Goal: Communication & Community: Answer question/provide support

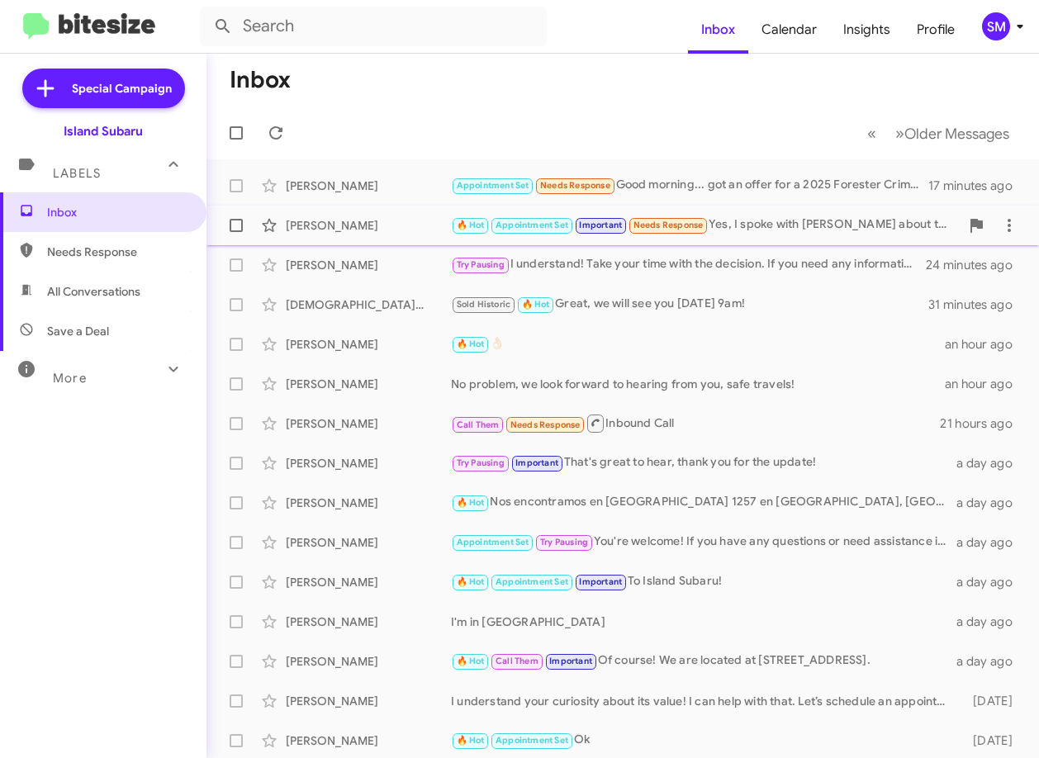
click at [406, 226] on div "[PERSON_NAME]" at bounding box center [368, 225] width 165 height 17
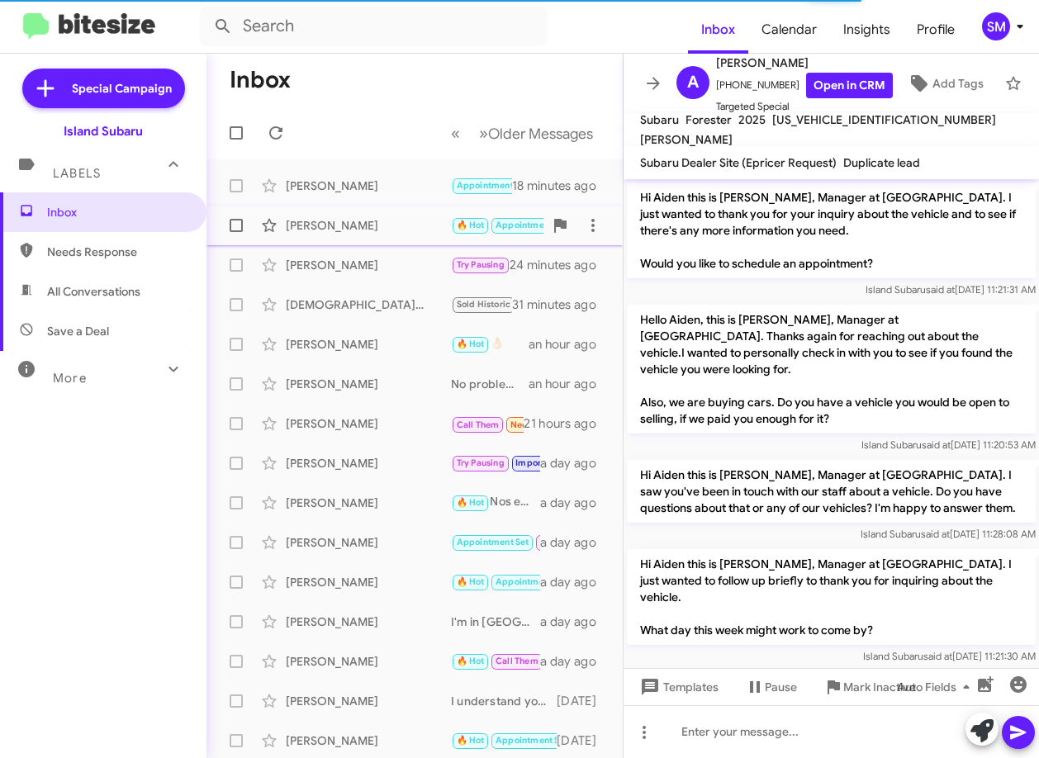
scroll to position [1204, 0]
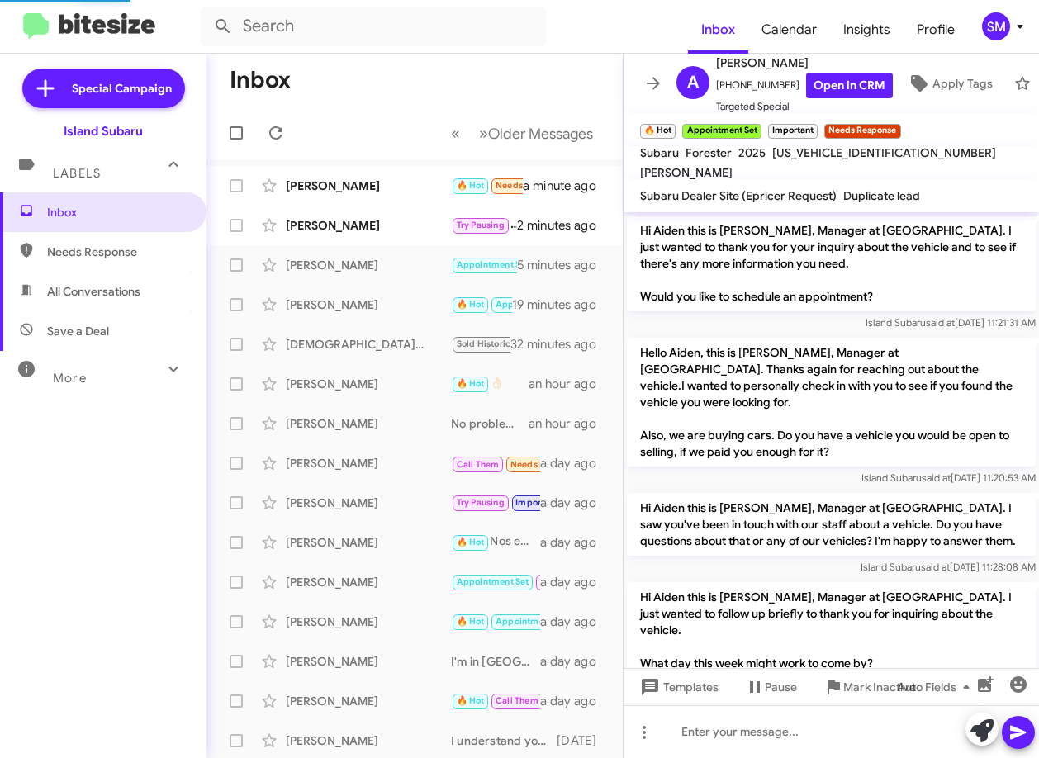
scroll to position [1270, 0]
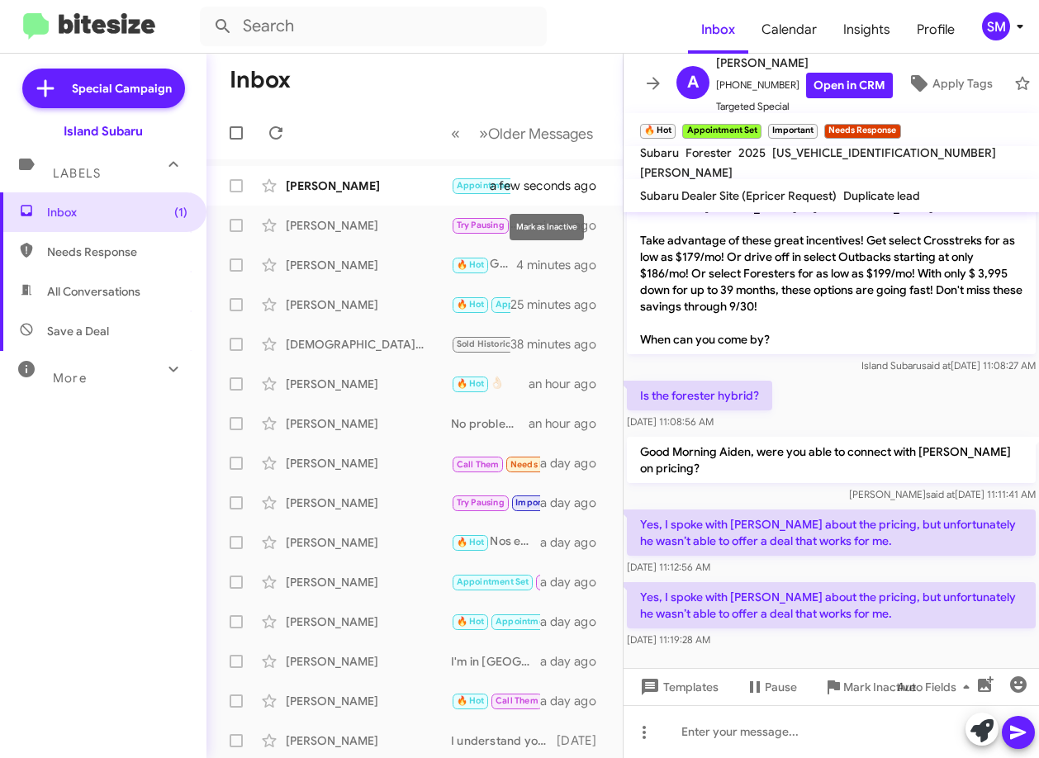
click at [9, 377] on mat-expansion-panel-header "More" at bounding box center [103, 371] width 207 height 40
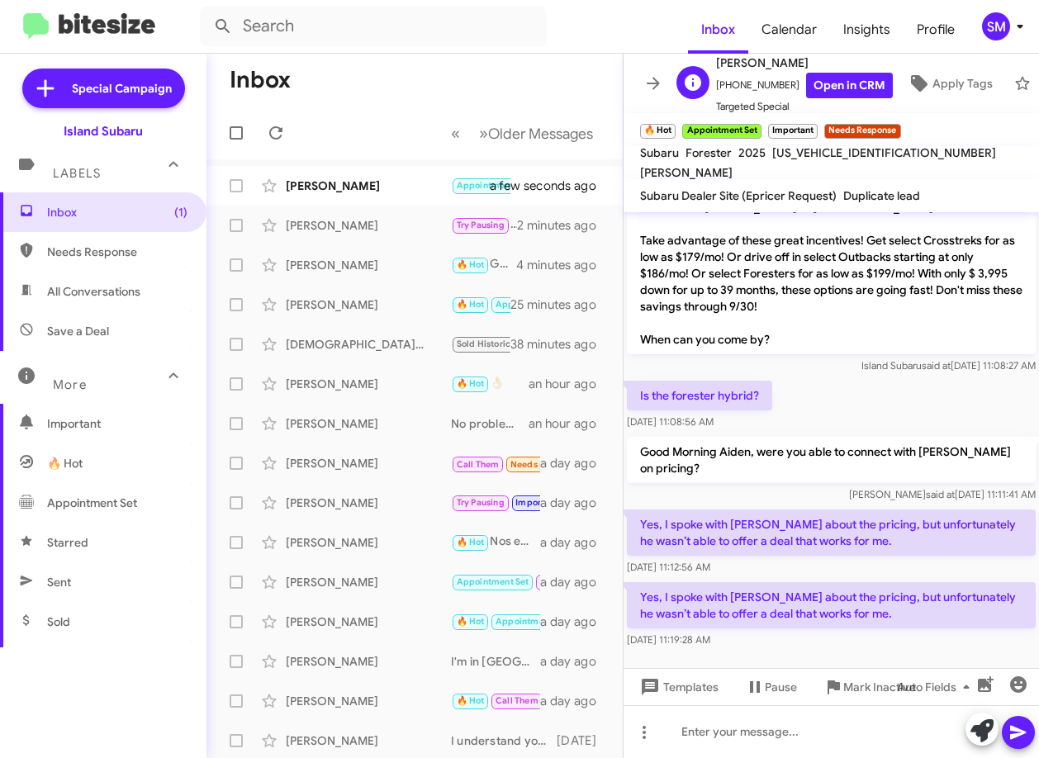
click at [829, 64] on span "[PERSON_NAME]" at bounding box center [804, 63] width 177 height 20
click at [826, 74] on link "Open in CRM" at bounding box center [849, 86] width 87 height 26
click at [952, 686] on span "Auto Fields" at bounding box center [936, 687] width 79 height 30
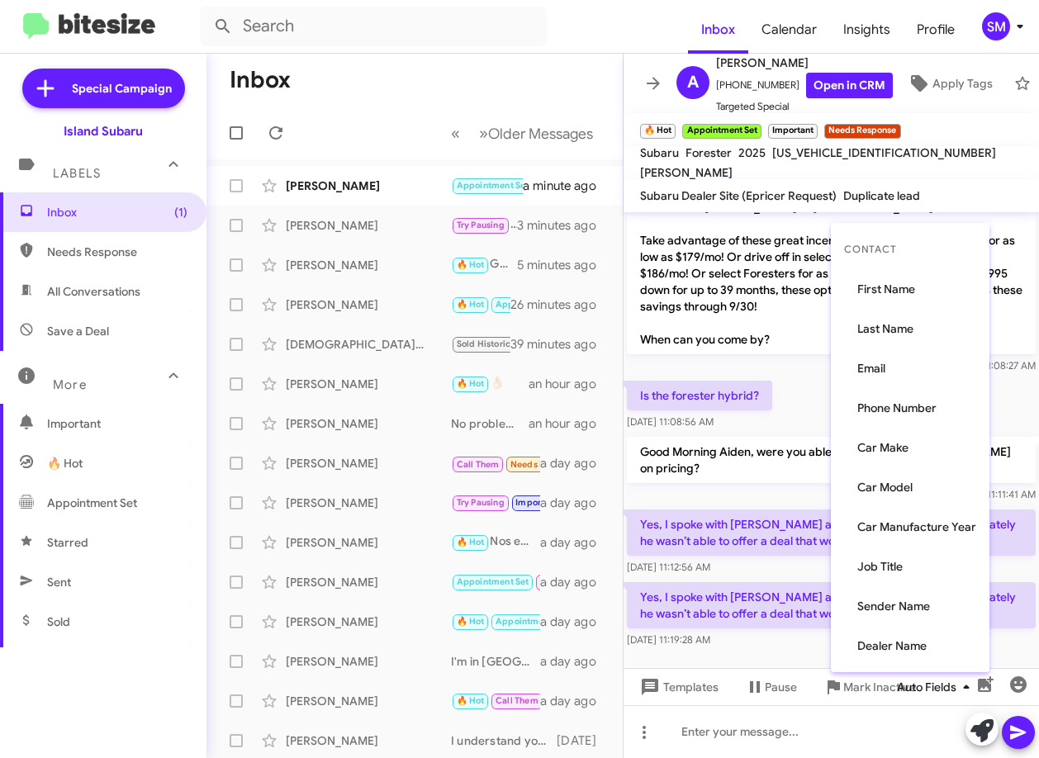
click at [952, 686] on div at bounding box center [519, 379] width 1039 height 758
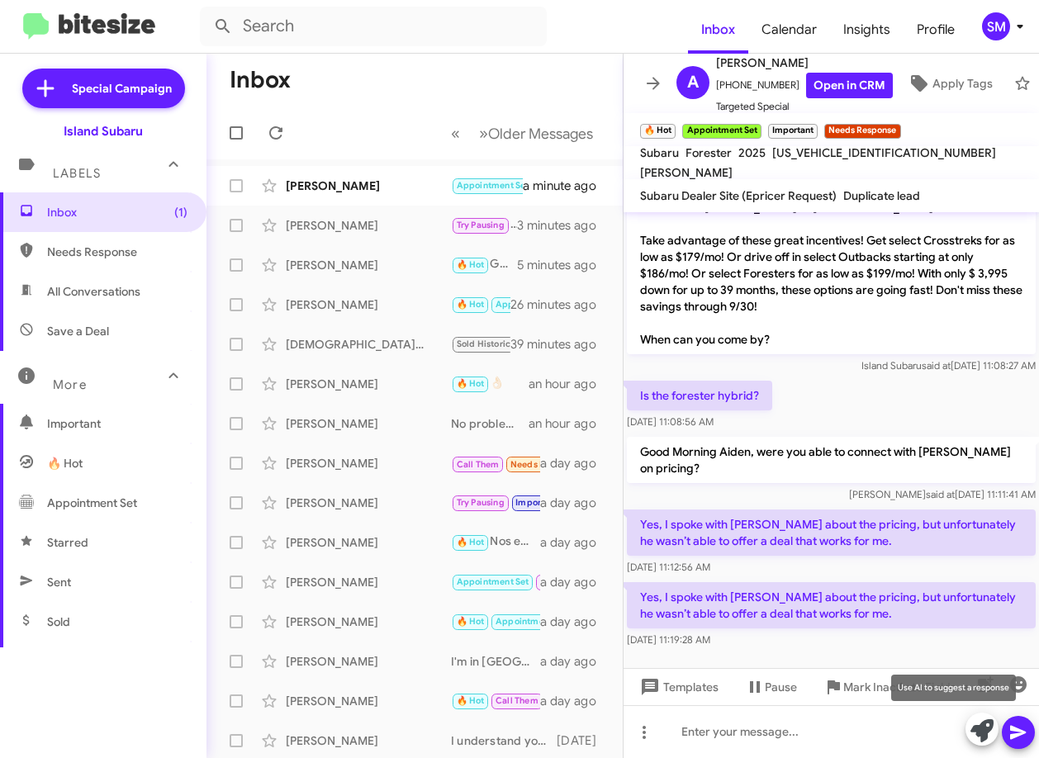
click at [980, 723] on icon at bounding box center [982, 730] width 23 height 23
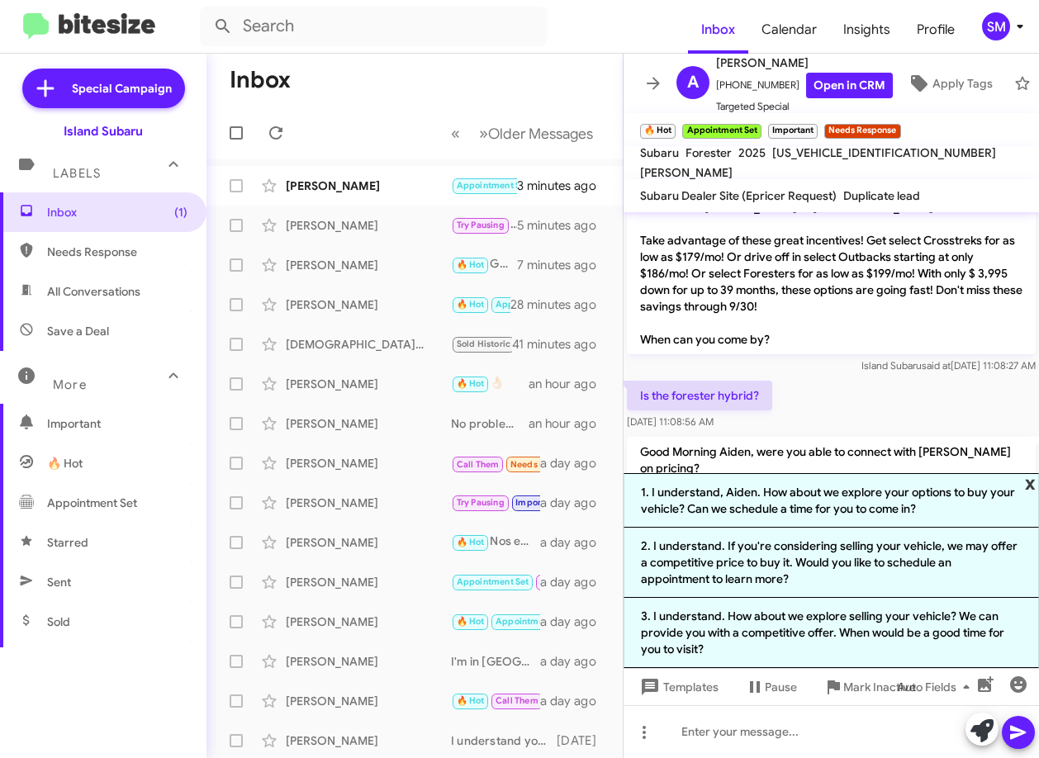
click at [1030, 482] on span "x" at bounding box center [1030, 483] width 11 height 20
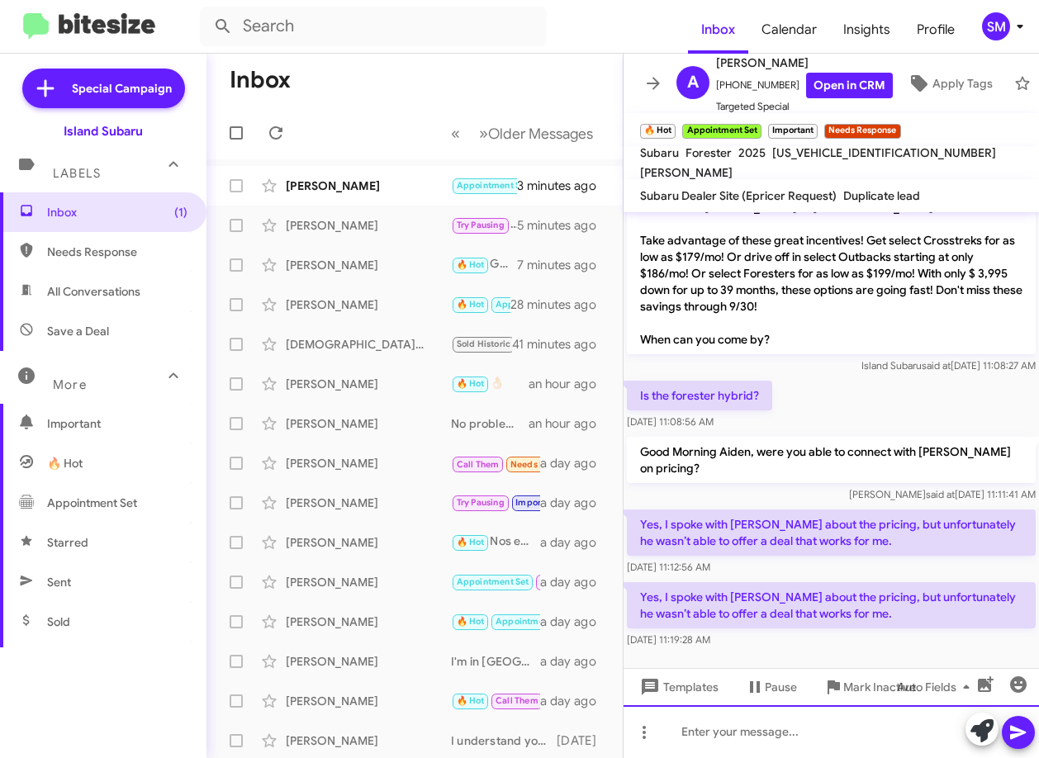
click at [835, 752] on div at bounding box center [832, 731] width 416 height 53
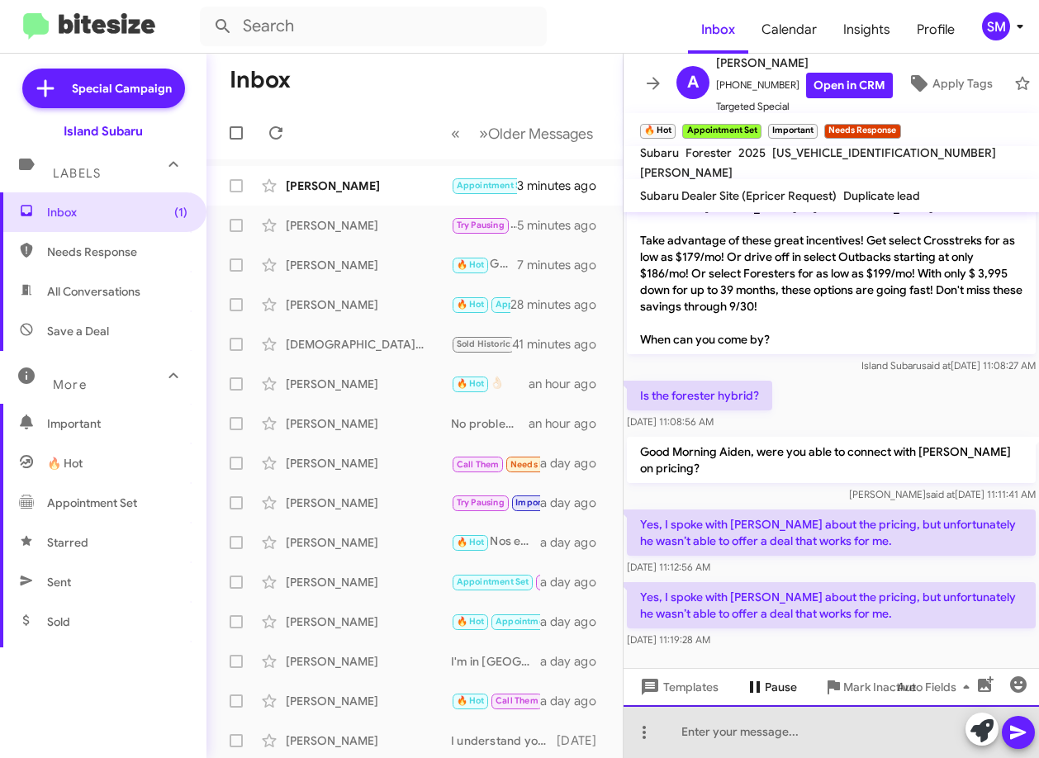
drag, startPoint x: 801, startPoint y: 738, endPoint x: 753, endPoint y: 688, distance: 69.5
click at [799, 736] on div at bounding box center [832, 731] width 416 height 53
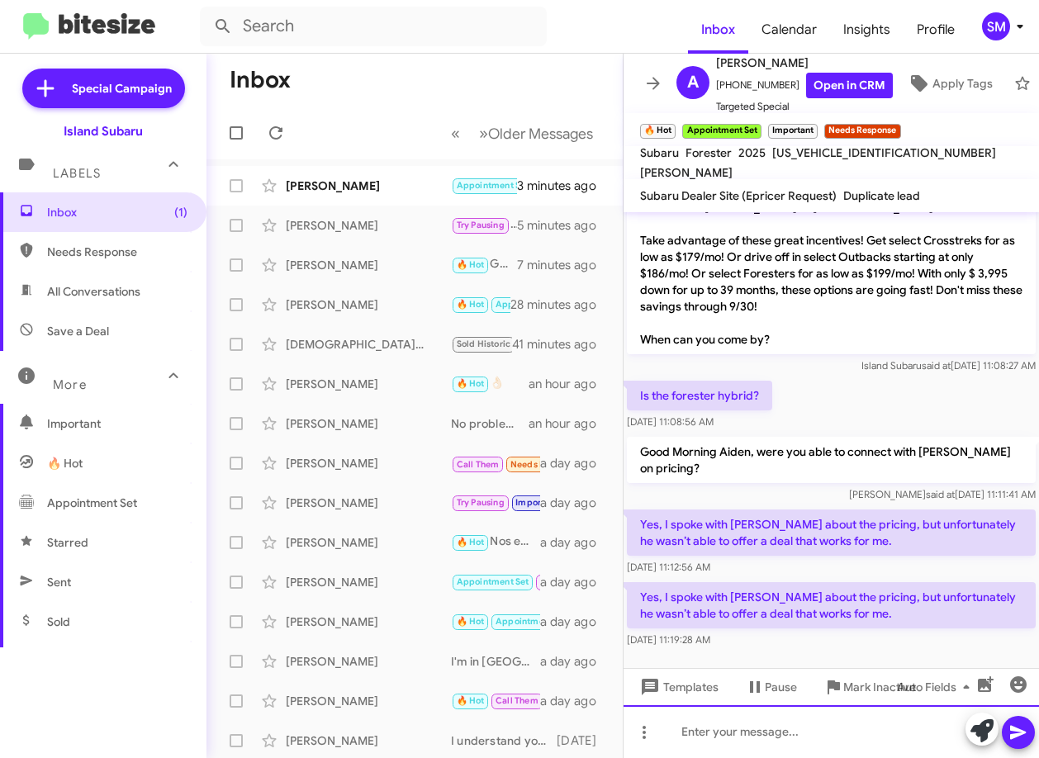
click at [710, 734] on div at bounding box center [832, 731] width 416 height 53
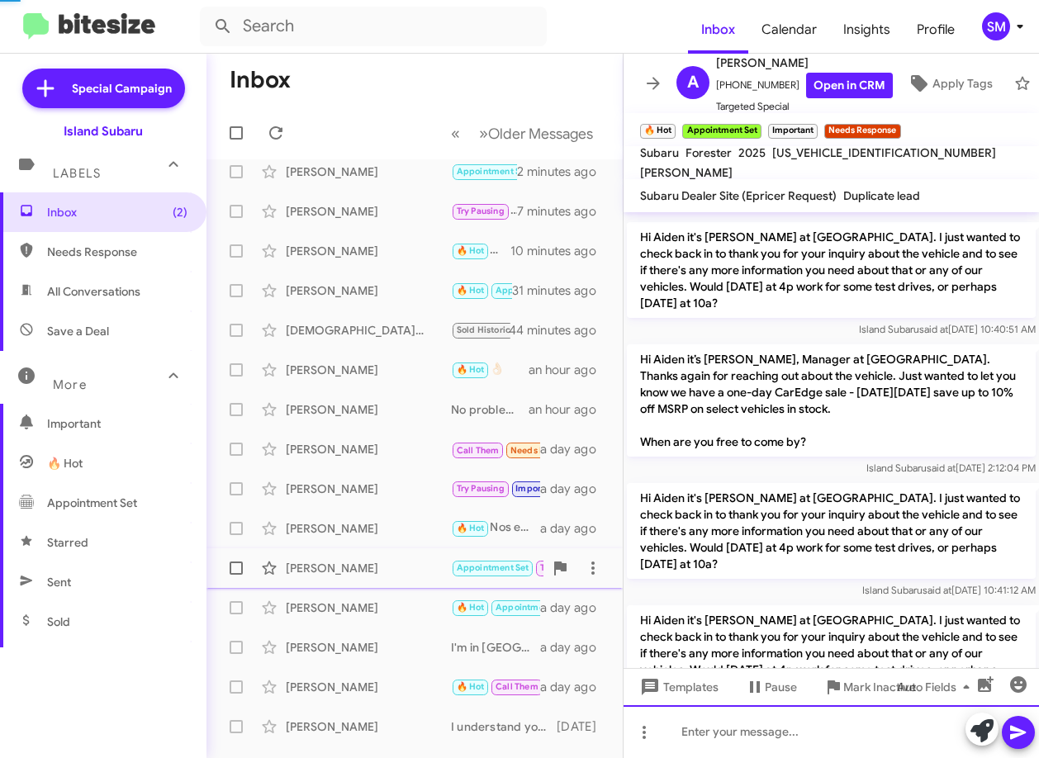
scroll to position [83, 0]
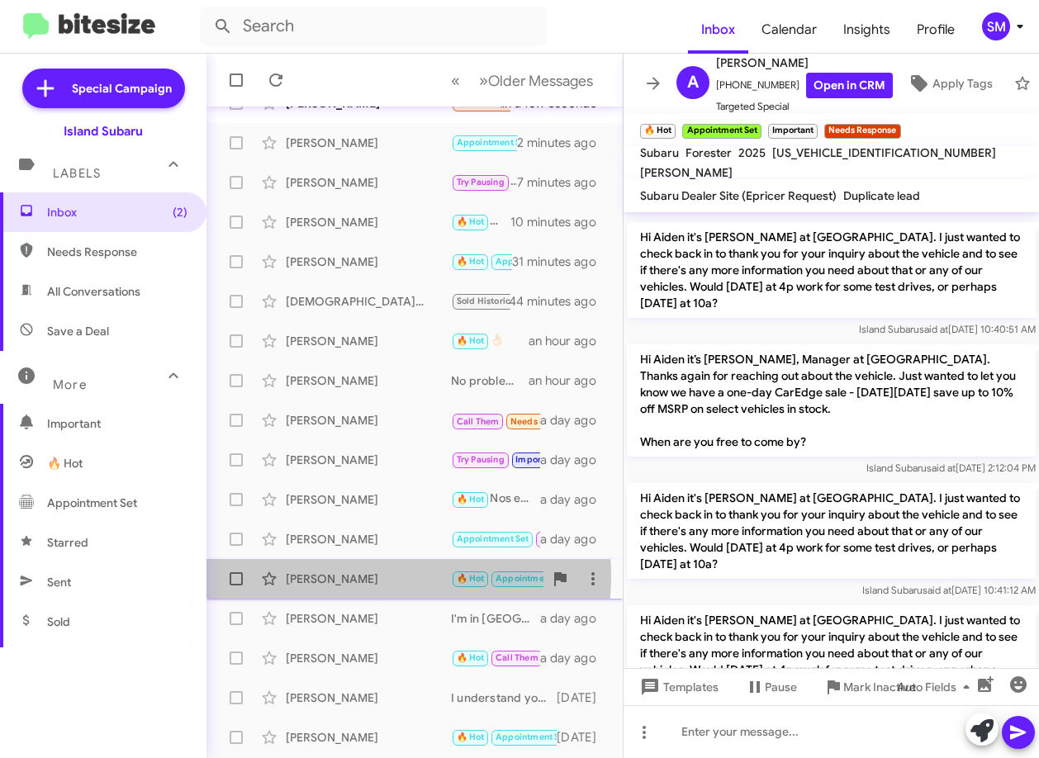
click at [366, 577] on div "[PERSON_NAME]" at bounding box center [368, 579] width 165 height 17
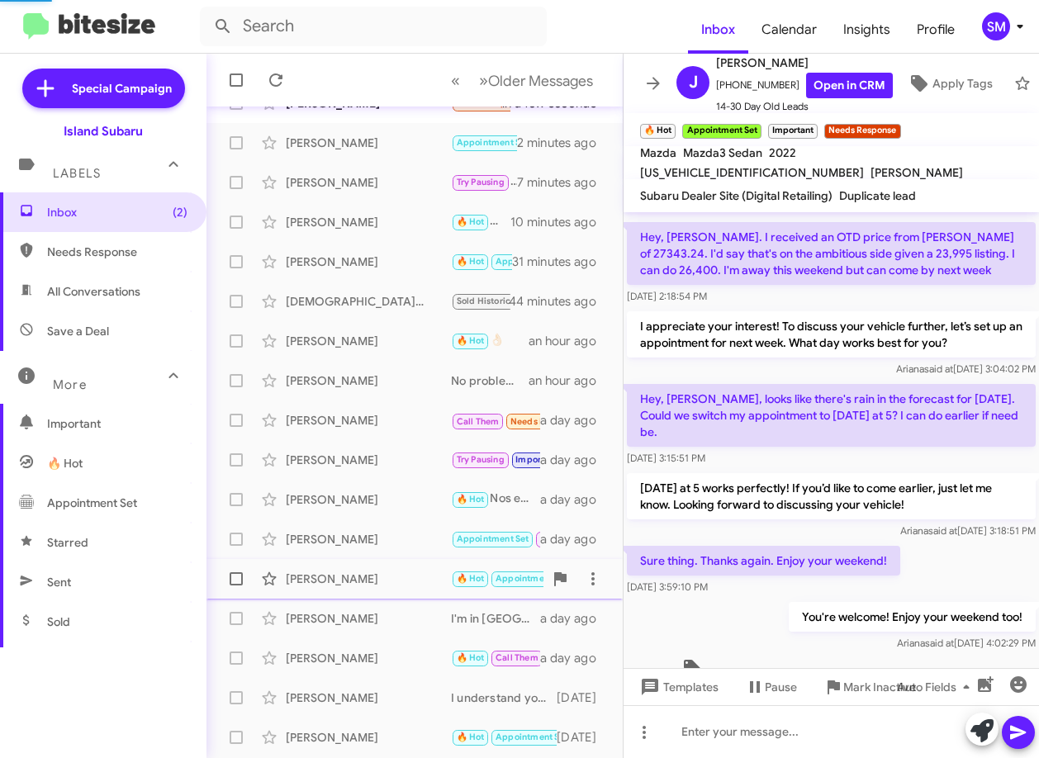
scroll to position [270, 0]
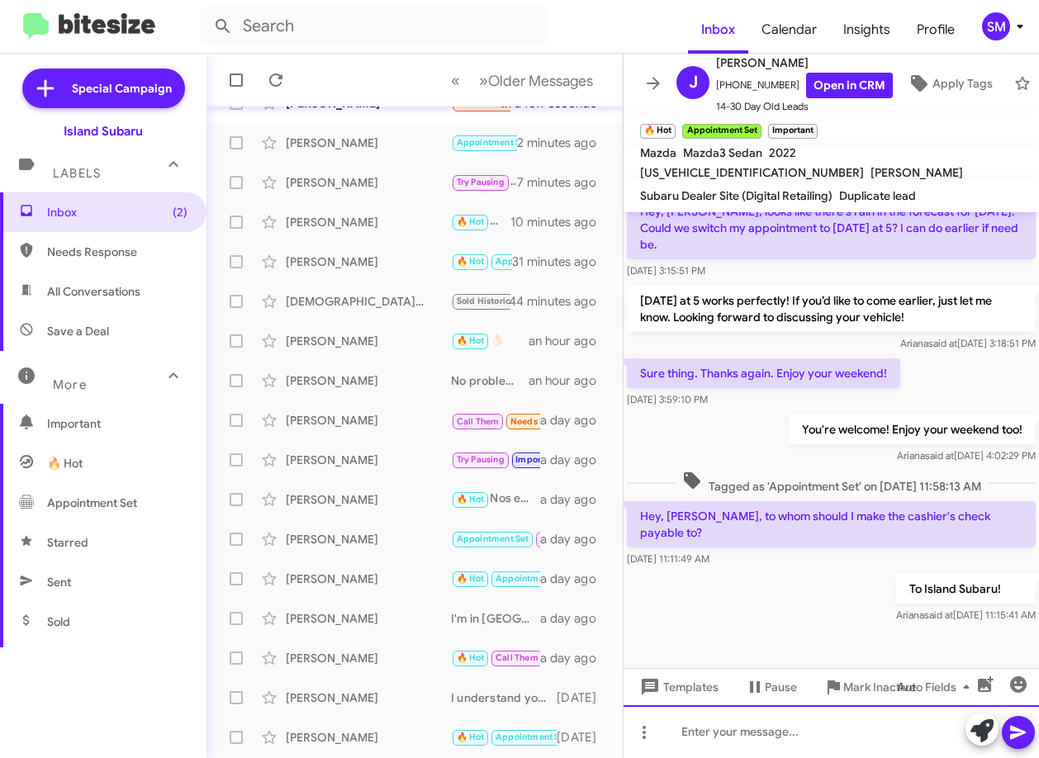
click at [758, 737] on div at bounding box center [832, 731] width 416 height 53
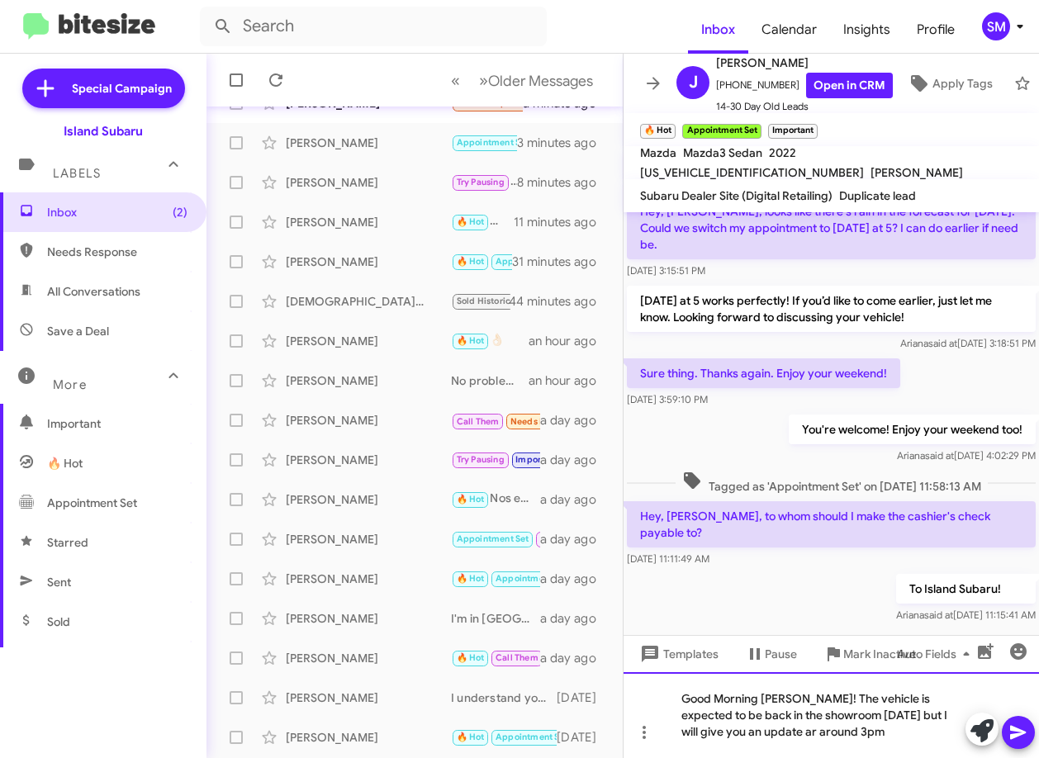
click at [748, 729] on div "Good Morning John! The vehicle is expected to be back in the showroom tomorrow …" at bounding box center [832, 715] width 416 height 86
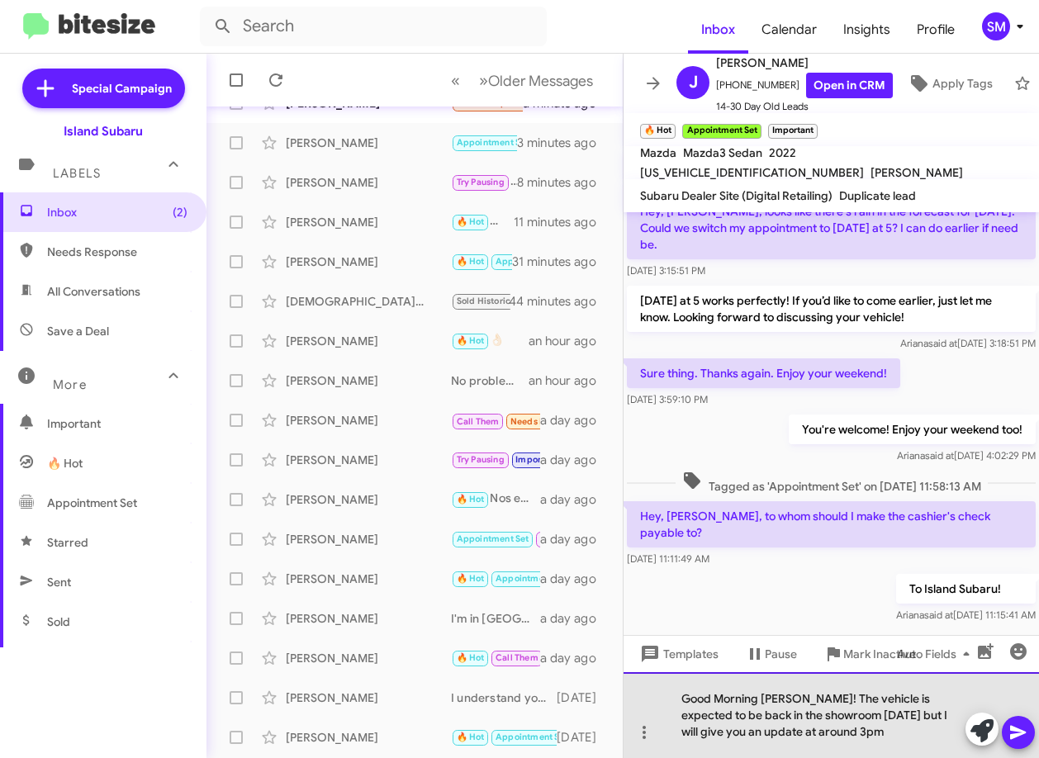
click at [829, 735] on div "Good Morning John! The vehicle is expected to be back in the showroom tomorrow …" at bounding box center [832, 715] width 416 height 86
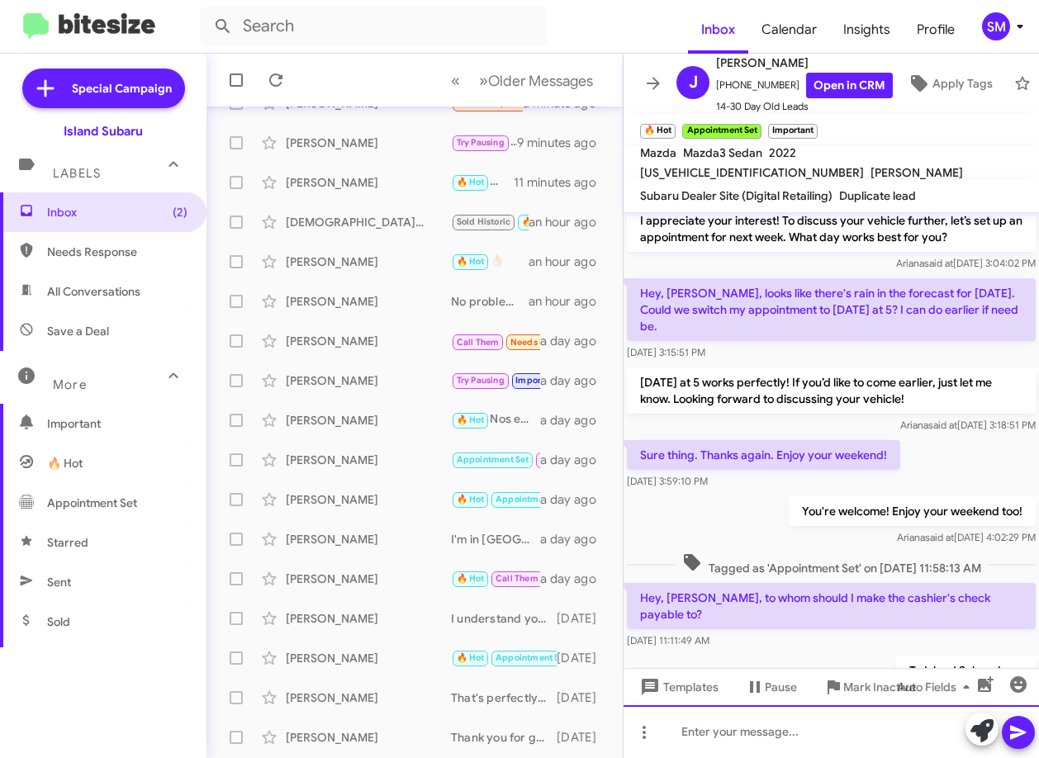
scroll to position [363, 0]
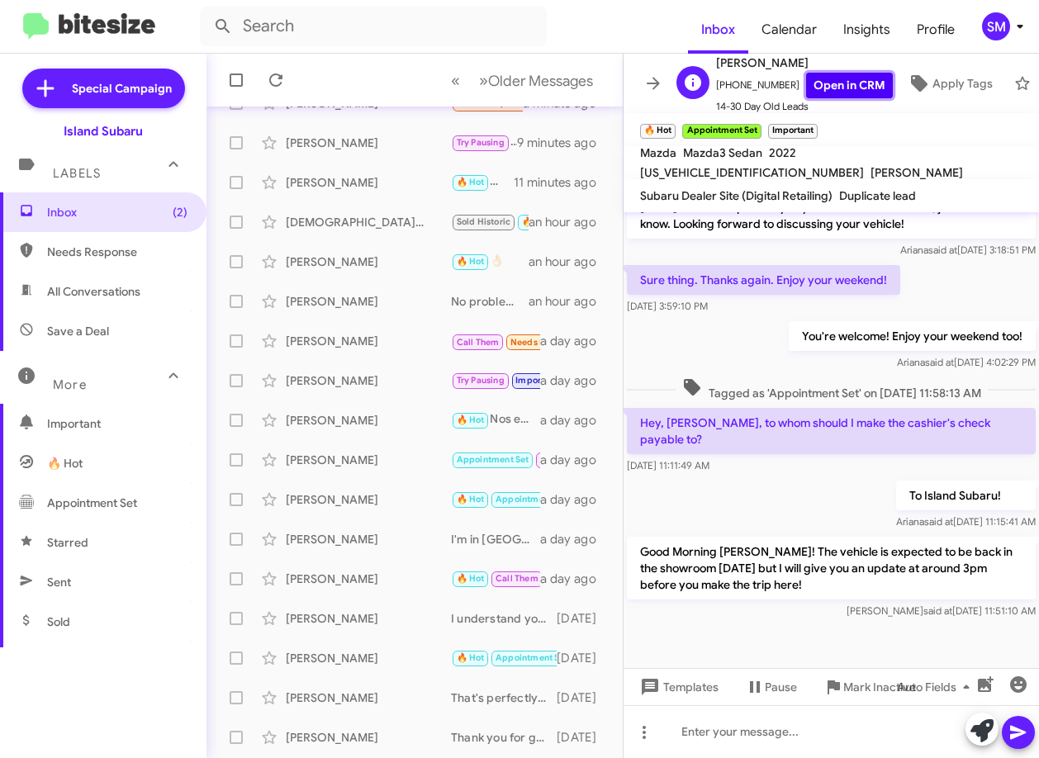
click at [840, 76] on link "Open in CRM" at bounding box center [849, 86] width 87 height 26
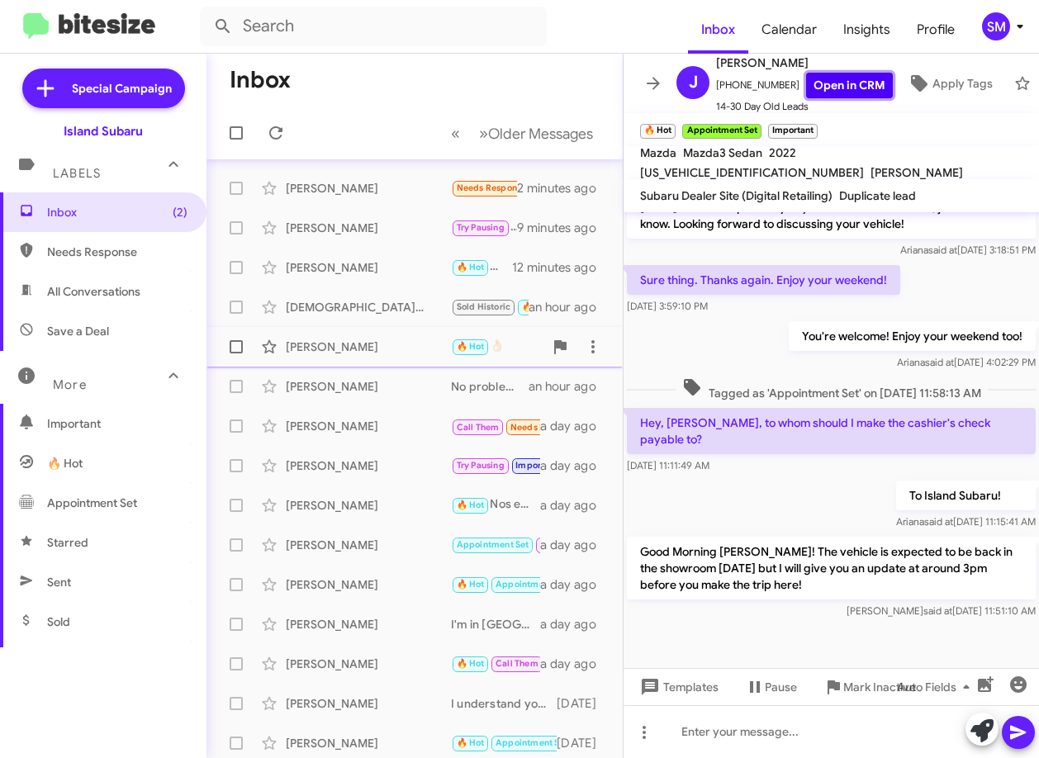
scroll to position [0, 0]
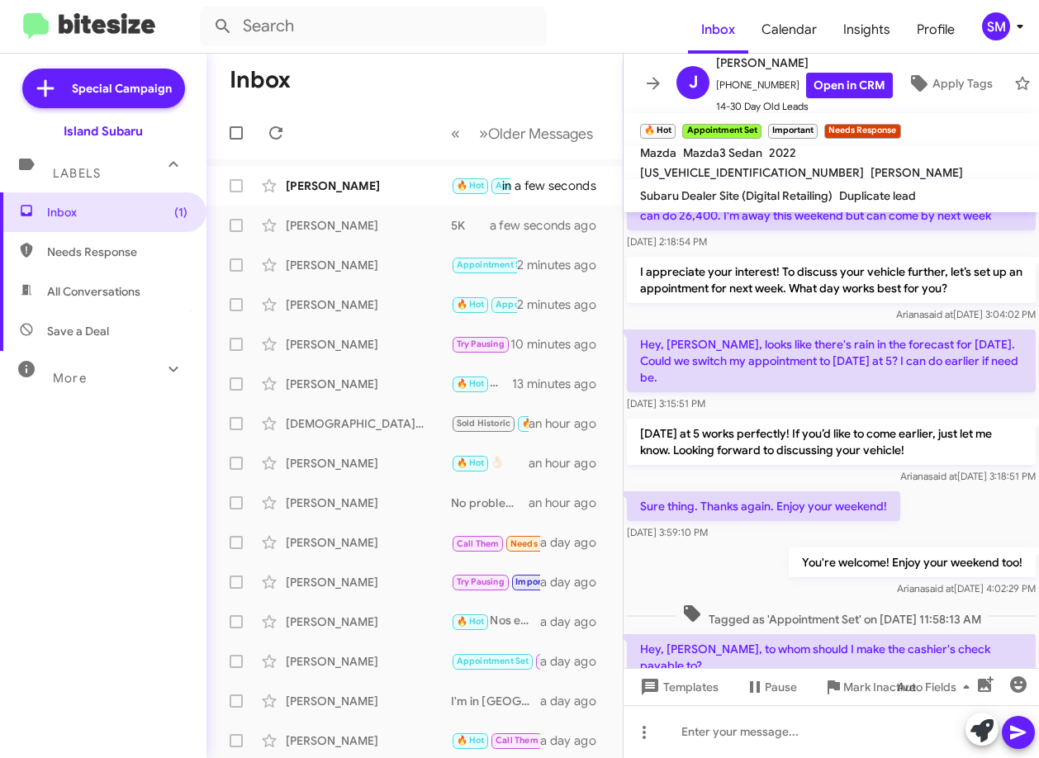
scroll to position [440, 0]
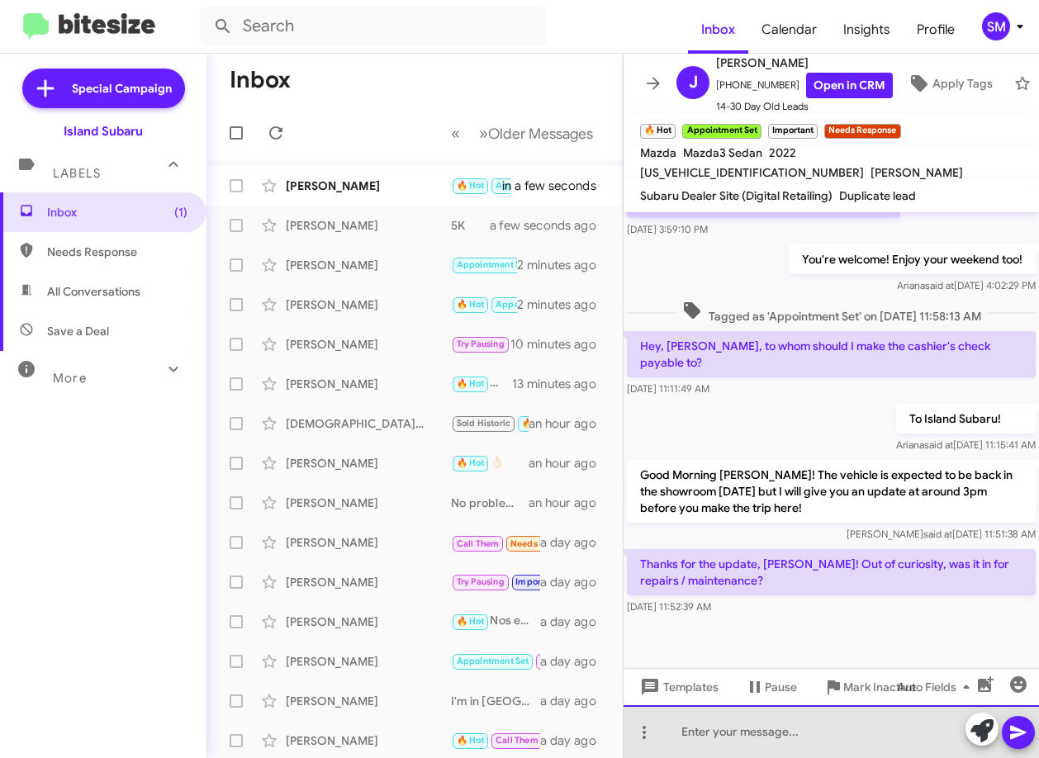
click at [726, 730] on div at bounding box center [832, 731] width 416 height 53
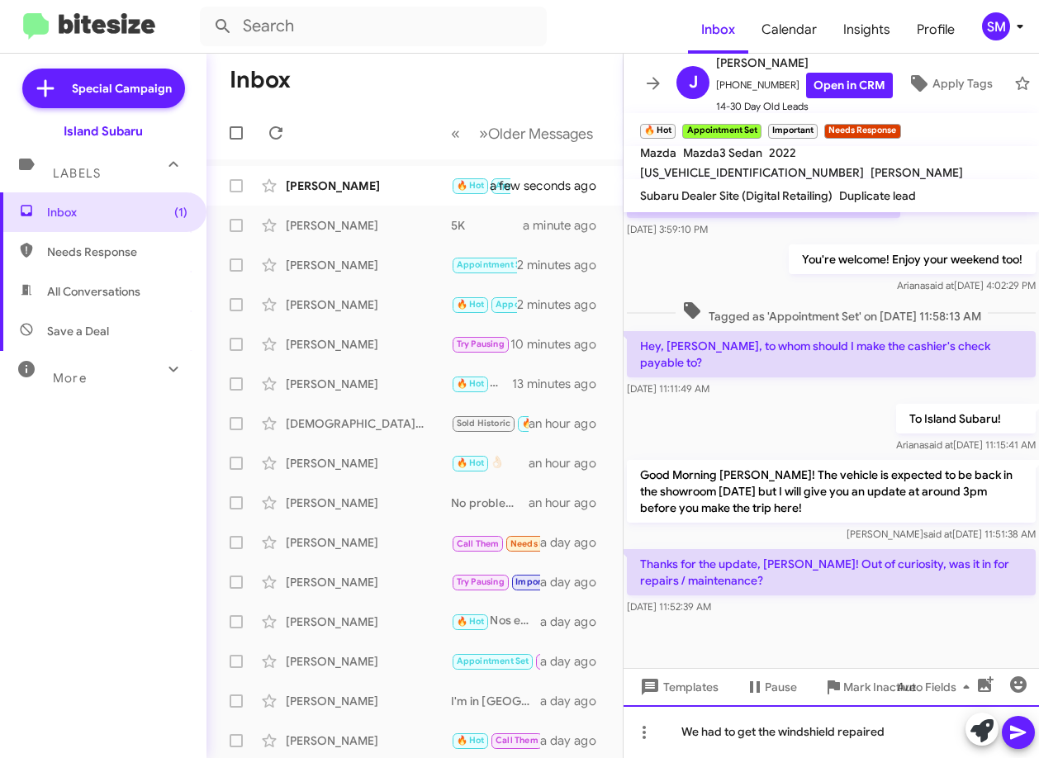
click at [682, 724] on div "We had to get the windshield repaired" at bounding box center [832, 731] width 416 height 53
click at [941, 725] on div "Of course! We had to get the windshield repaired" at bounding box center [832, 731] width 416 height 53
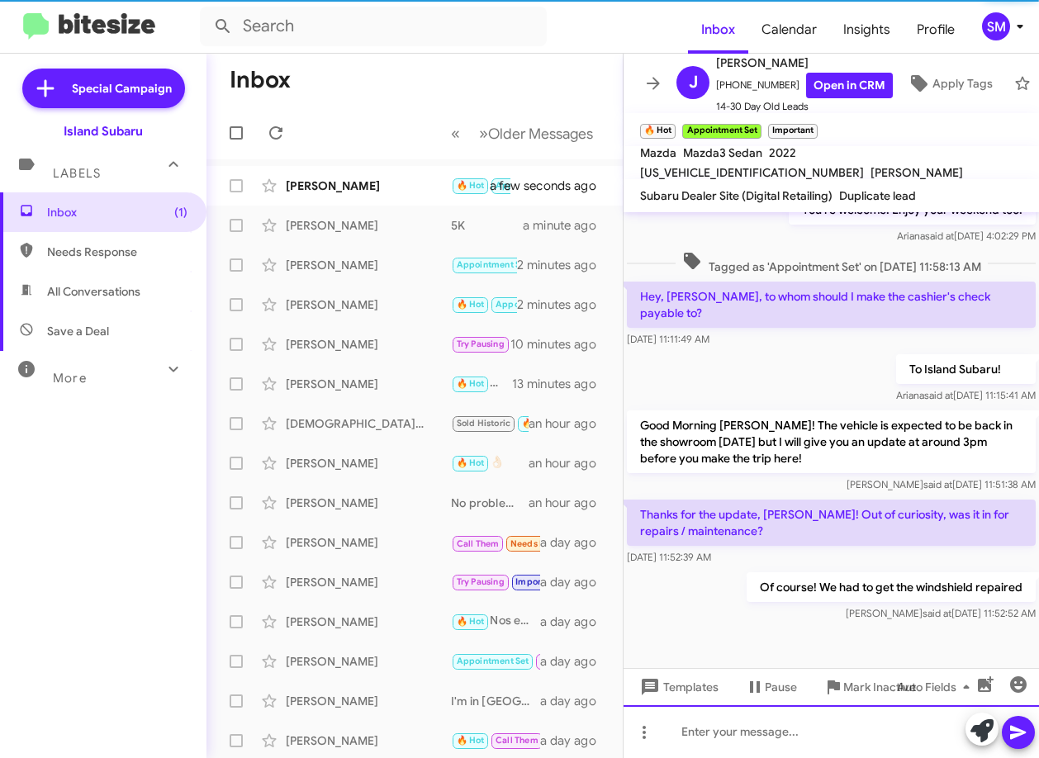
scroll to position [501, 0]
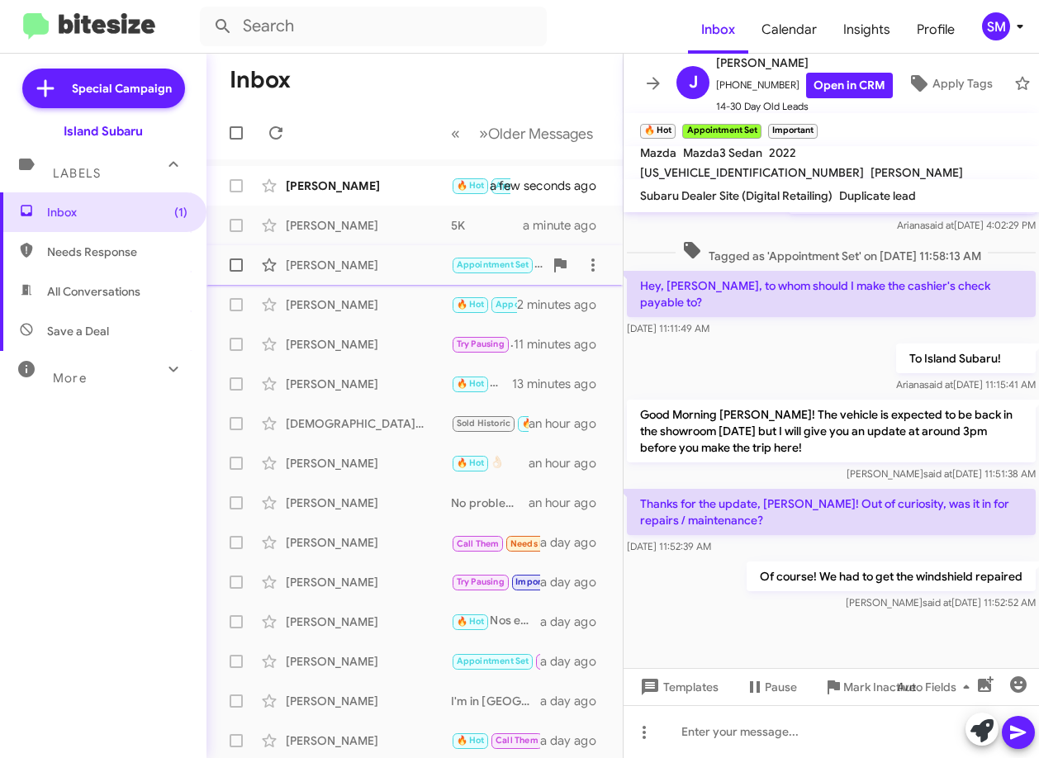
click at [410, 266] on div "[PERSON_NAME]" at bounding box center [368, 265] width 165 height 17
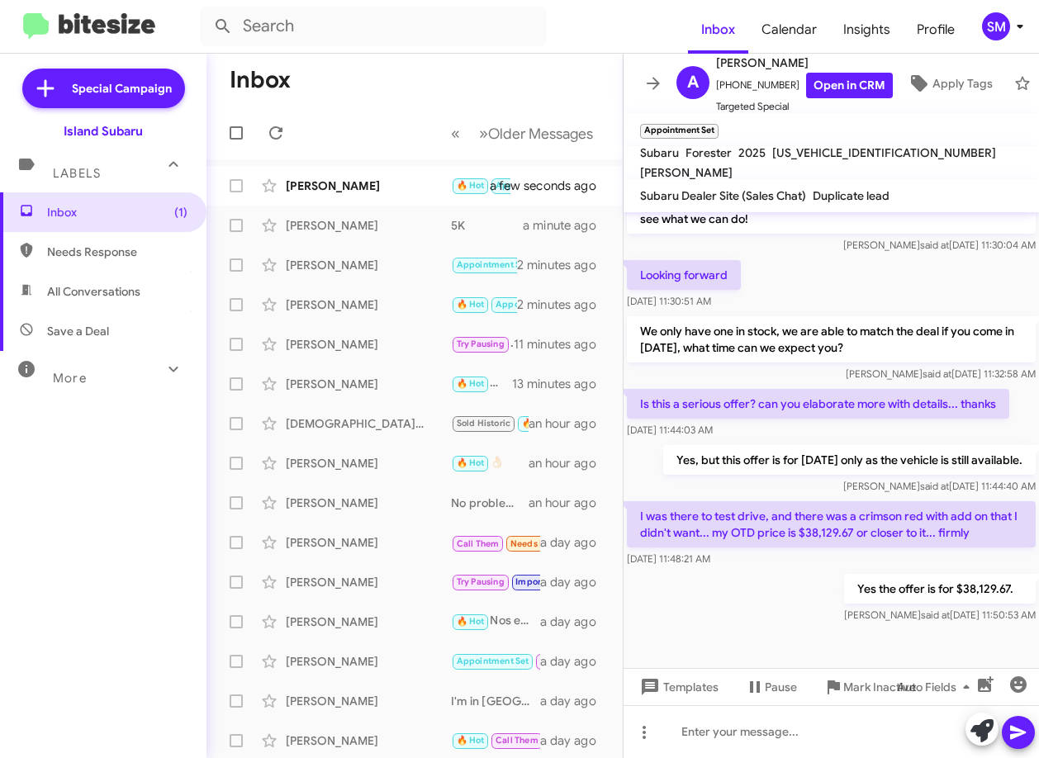
scroll to position [935, 0]
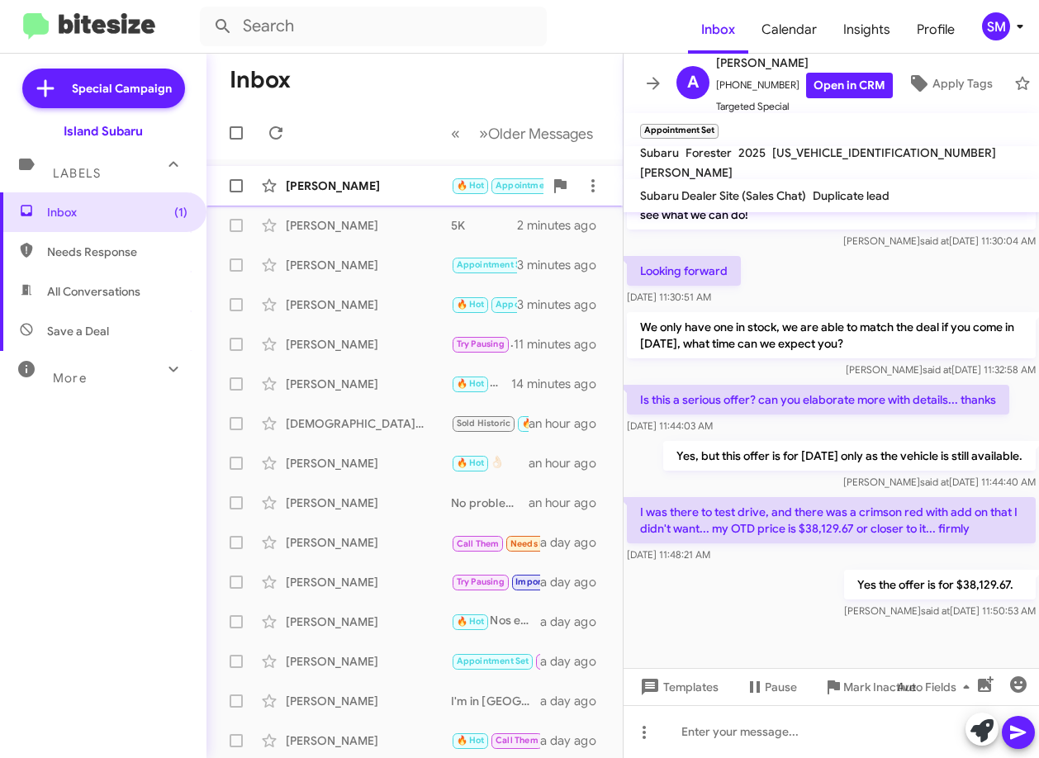
click at [388, 191] on div "[PERSON_NAME]" at bounding box center [368, 186] width 165 height 17
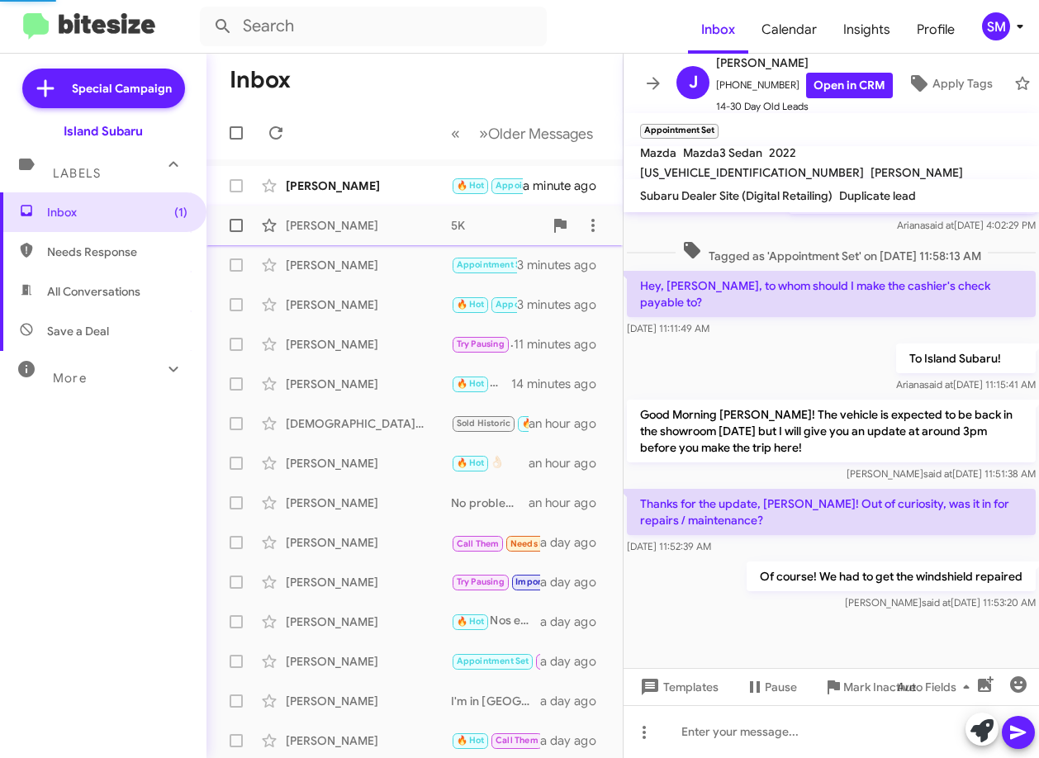
scroll to position [501, 0]
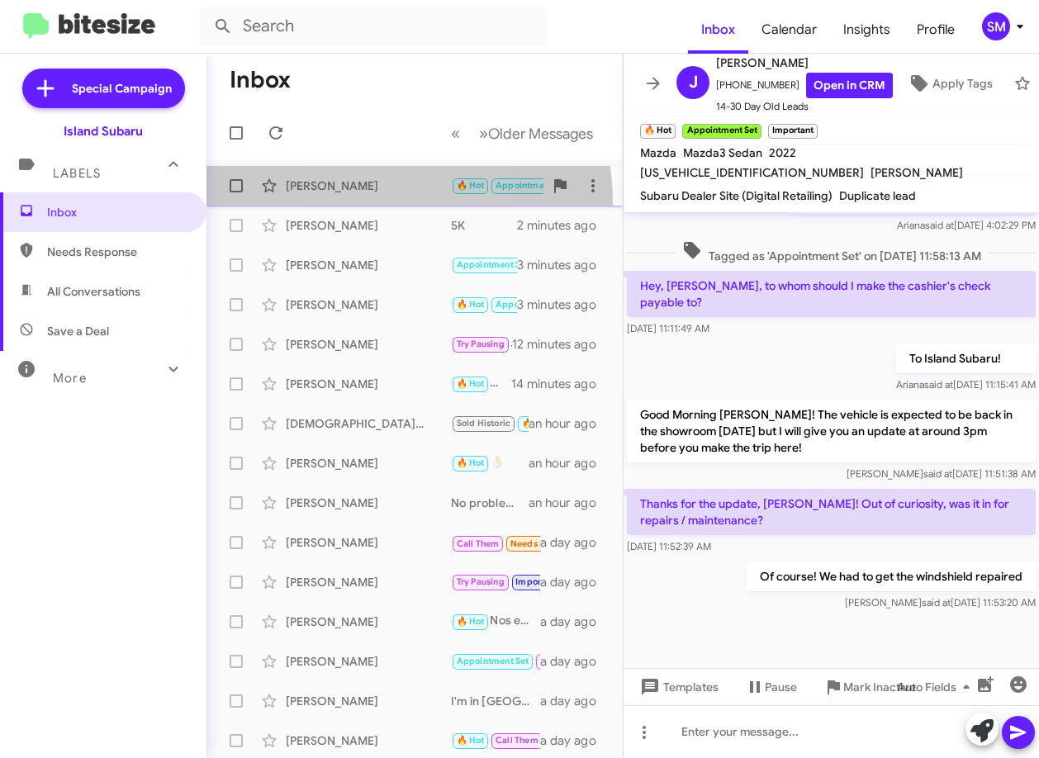
click at [352, 203] on span "John Tumolo 🔥 Hot Appointment Set Important Needs Response Thanks for the updat…" at bounding box center [415, 186] width 416 height 40
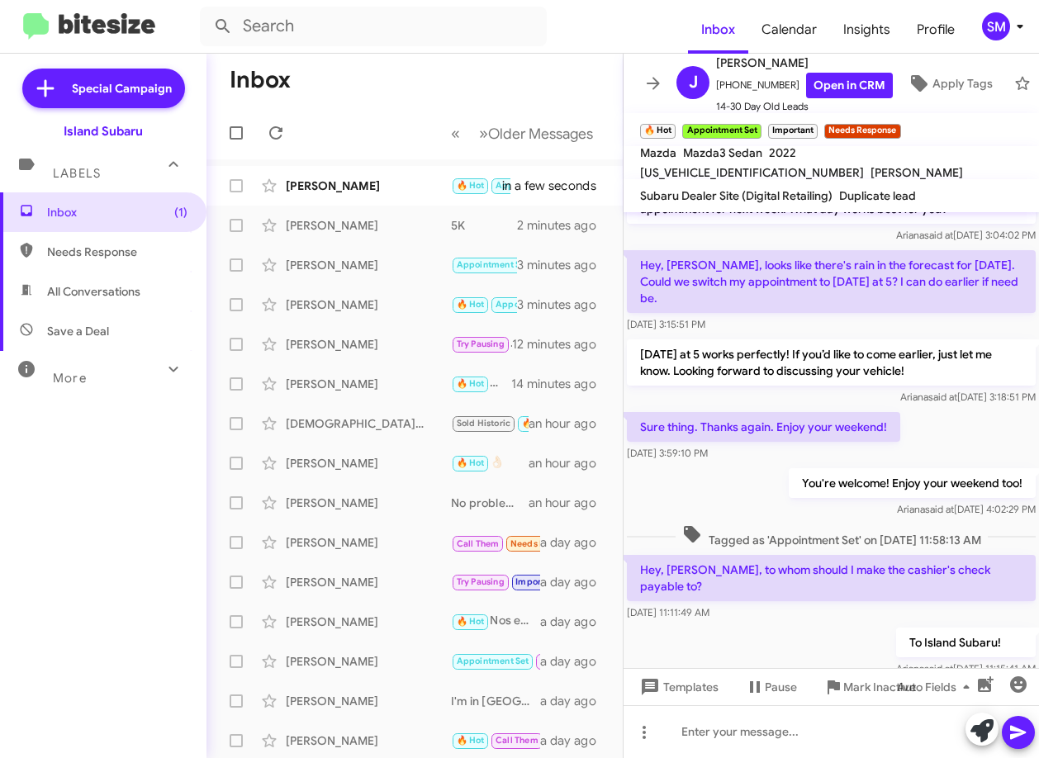
scroll to position [561, 0]
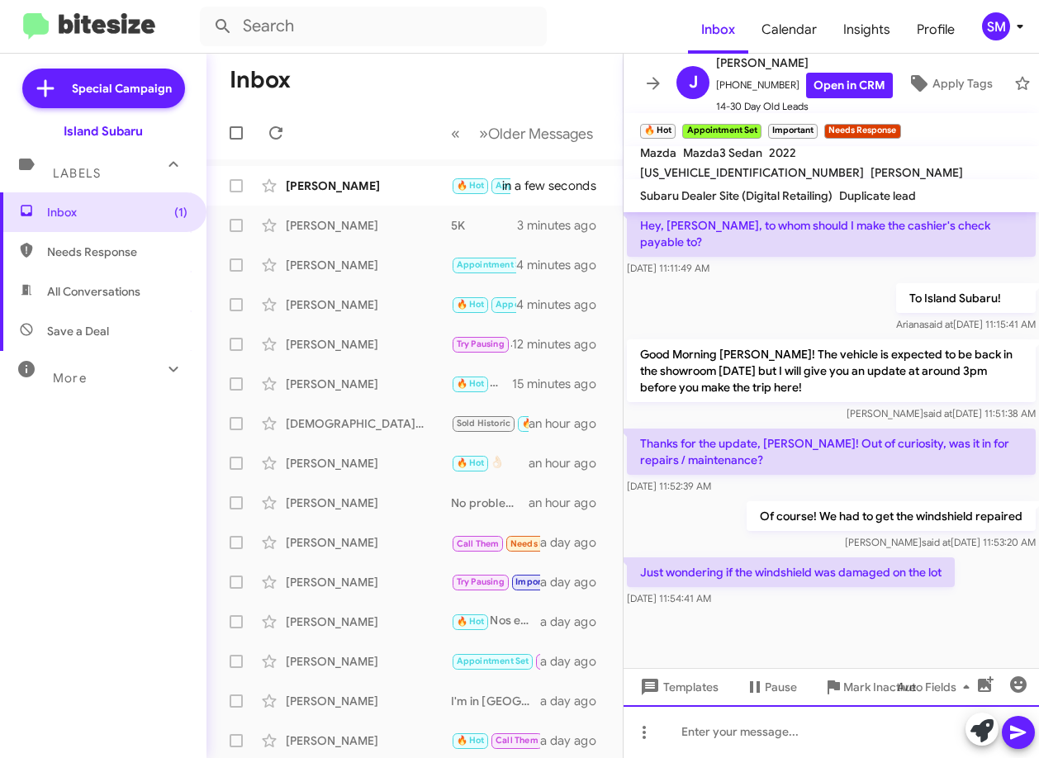
click at [783, 736] on div at bounding box center [832, 731] width 416 height 53
click at [803, 734] on div at bounding box center [832, 731] width 416 height 53
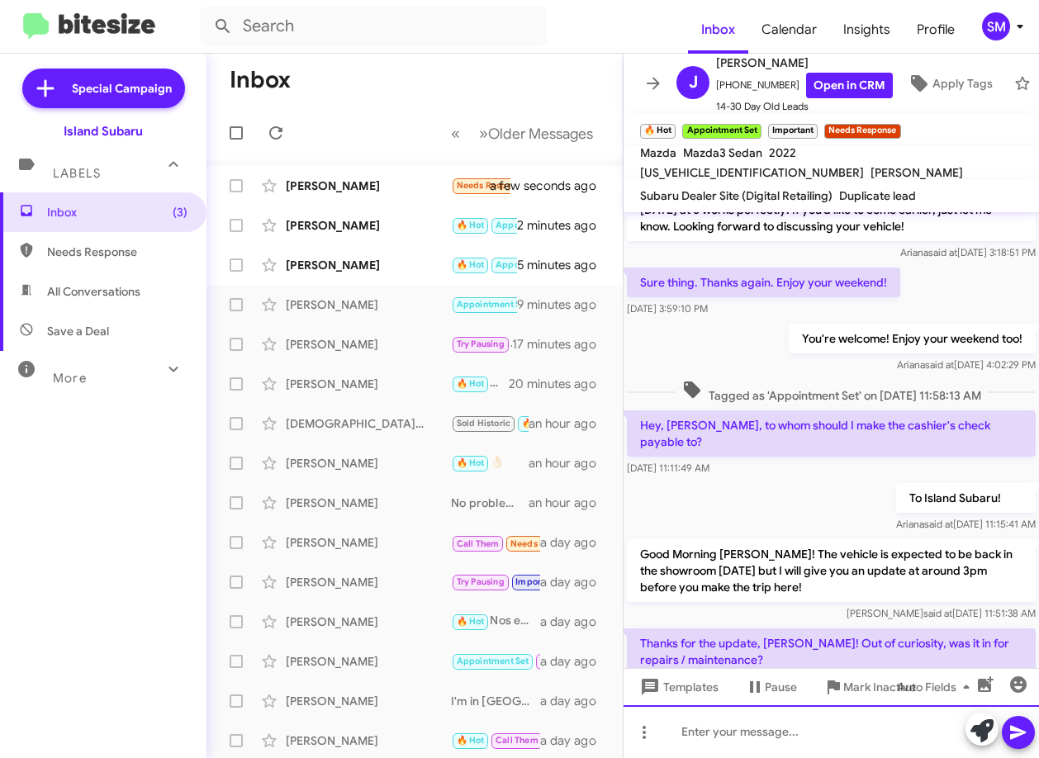
scroll to position [621, 0]
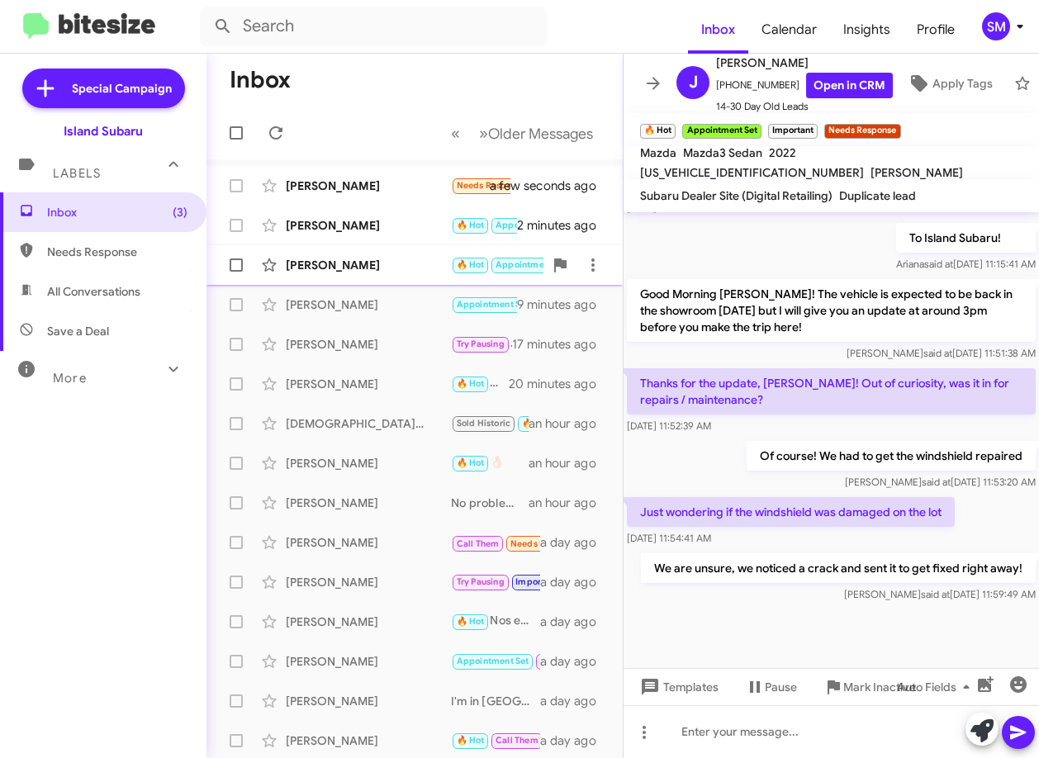
click at [364, 264] on div "[PERSON_NAME]" at bounding box center [368, 265] width 165 height 17
click at [345, 221] on div "[PERSON_NAME]" at bounding box center [368, 225] width 165 height 17
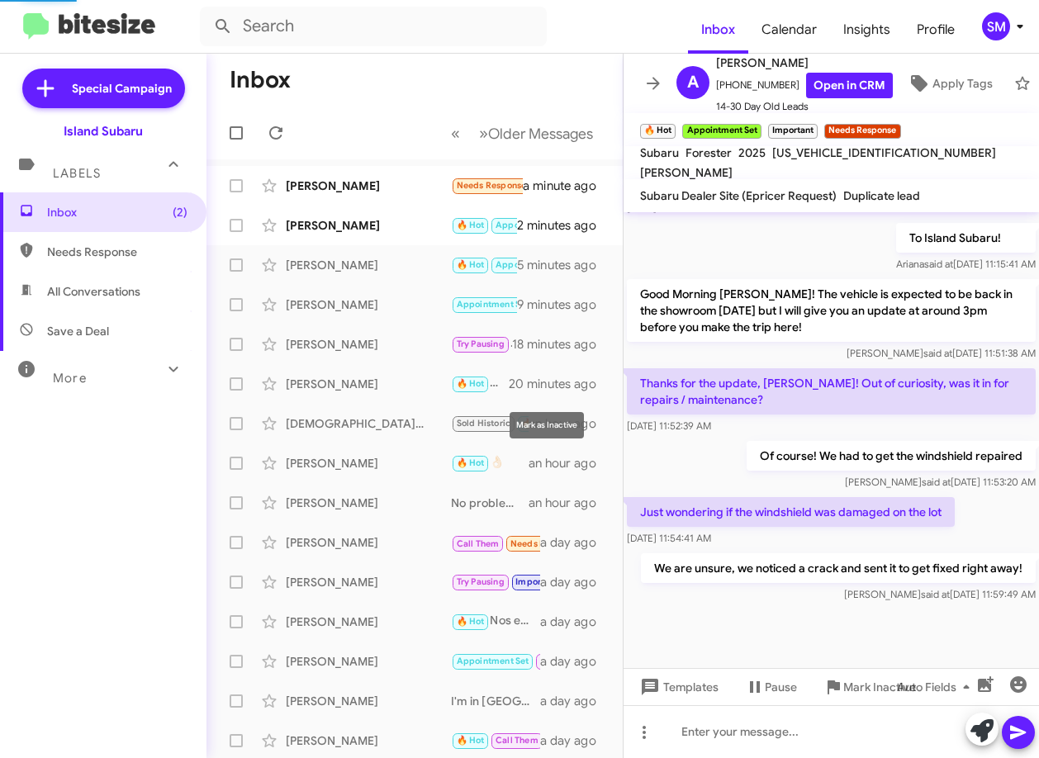
scroll to position [1220, 0]
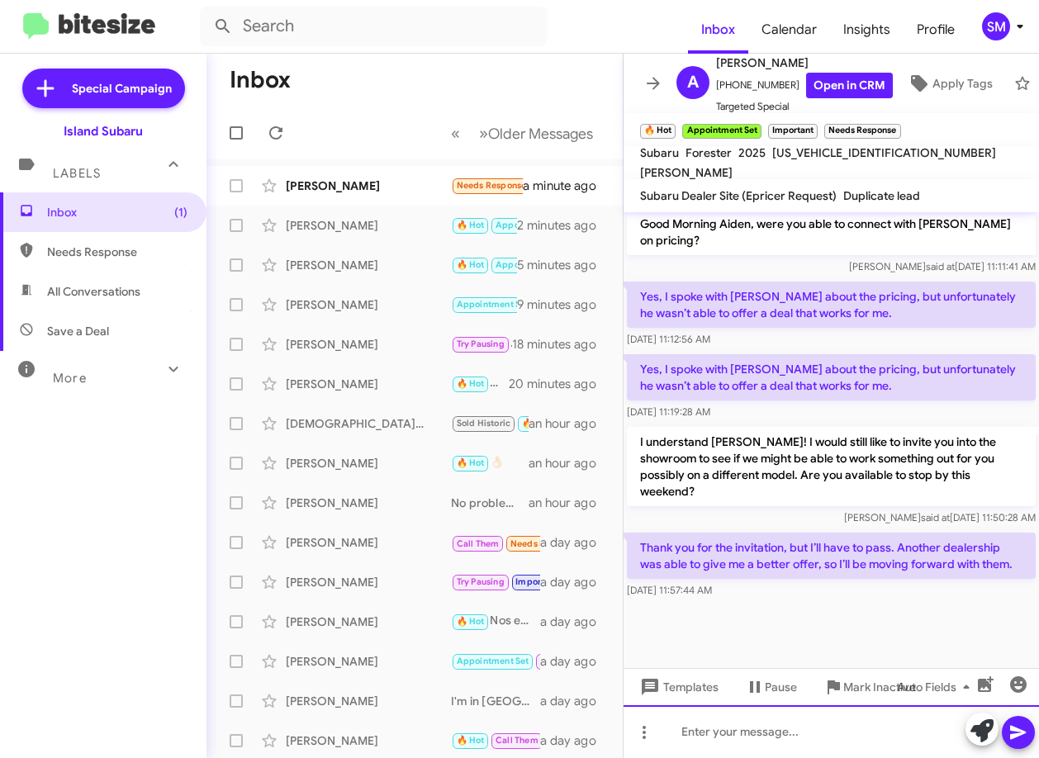
click at [773, 731] on div at bounding box center [832, 731] width 416 height 53
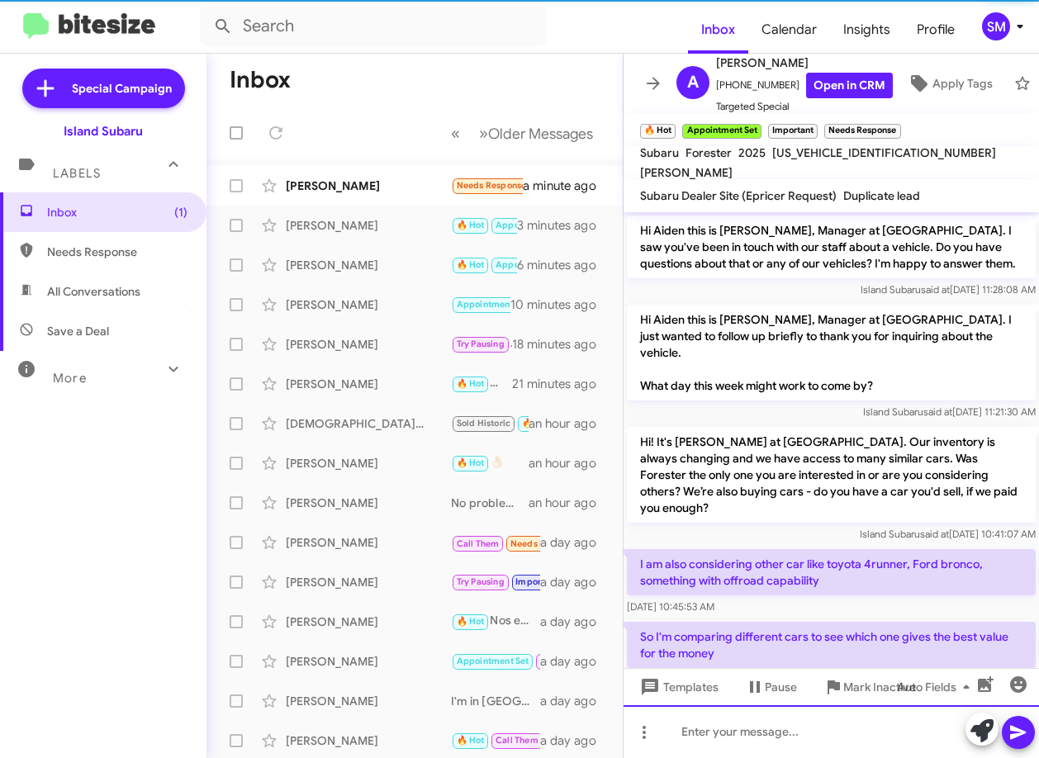
scroll to position [83, 0]
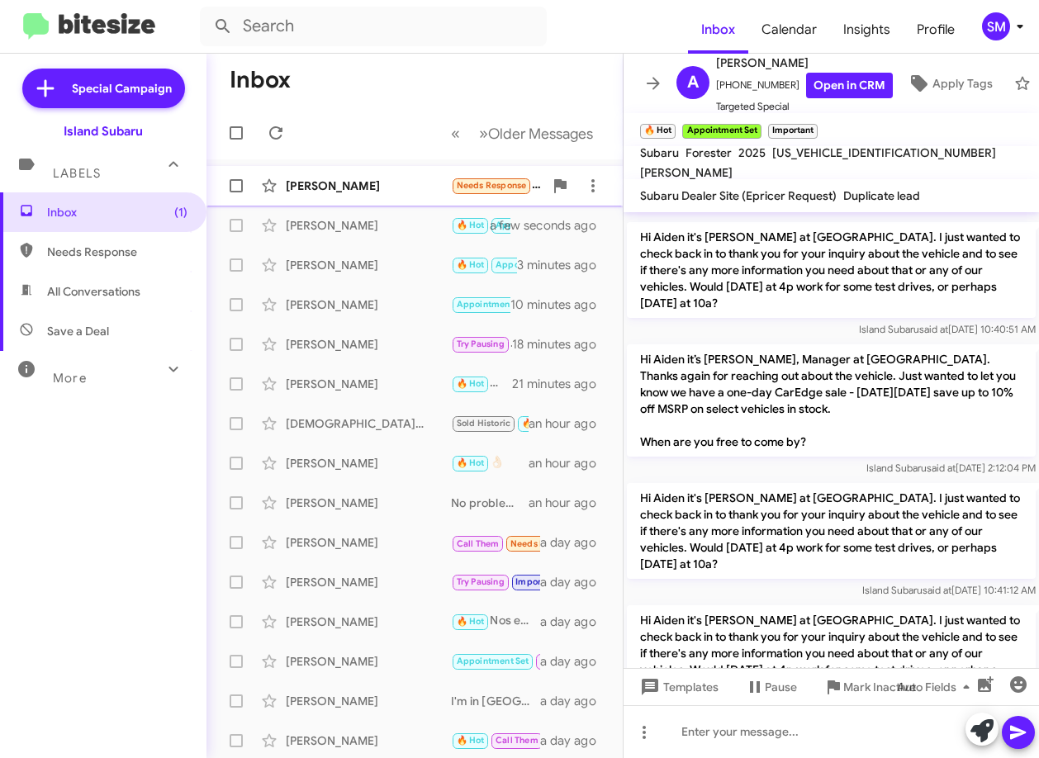
click at [359, 187] on div "[PERSON_NAME]" at bounding box center [368, 186] width 165 height 17
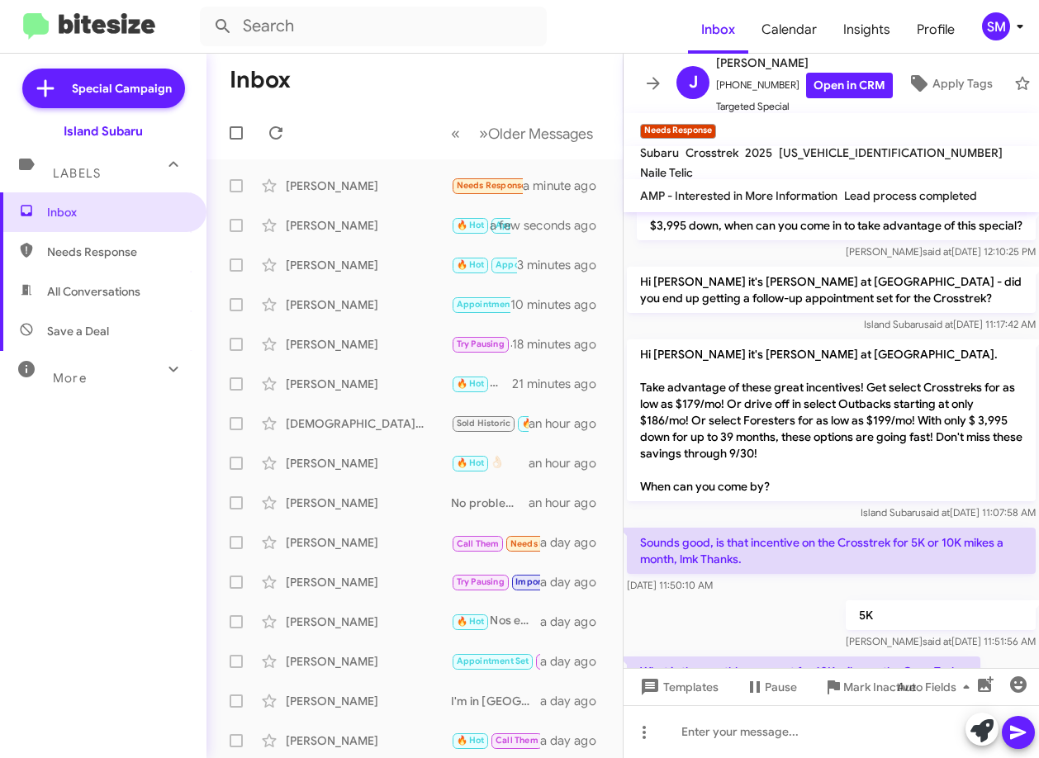
scroll to position [1049, 0]
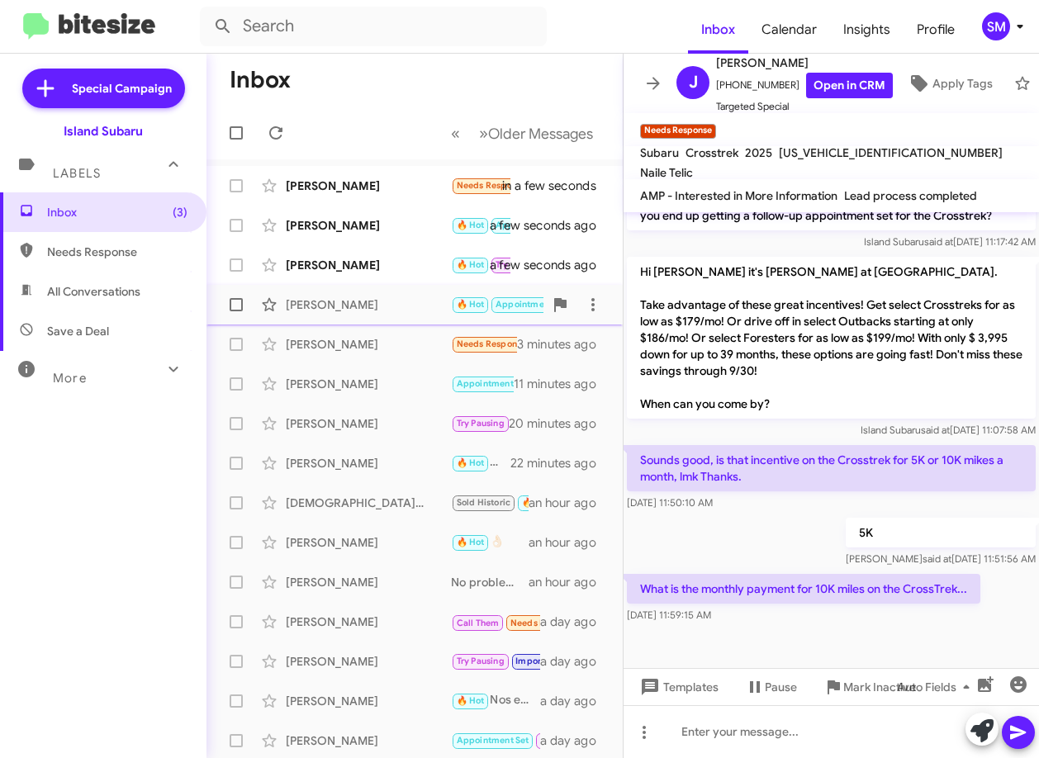
click at [373, 301] on div "[PERSON_NAME]" at bounding box center [368, 305] width 165 height 17
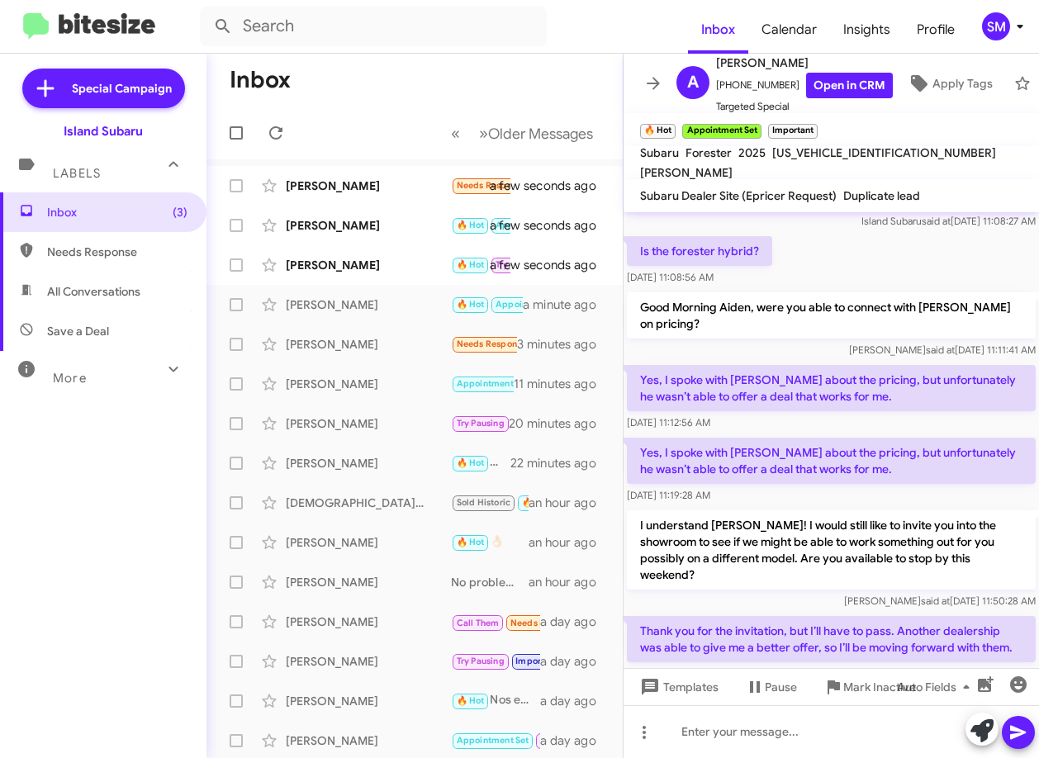
scroll to position [2396, 0]
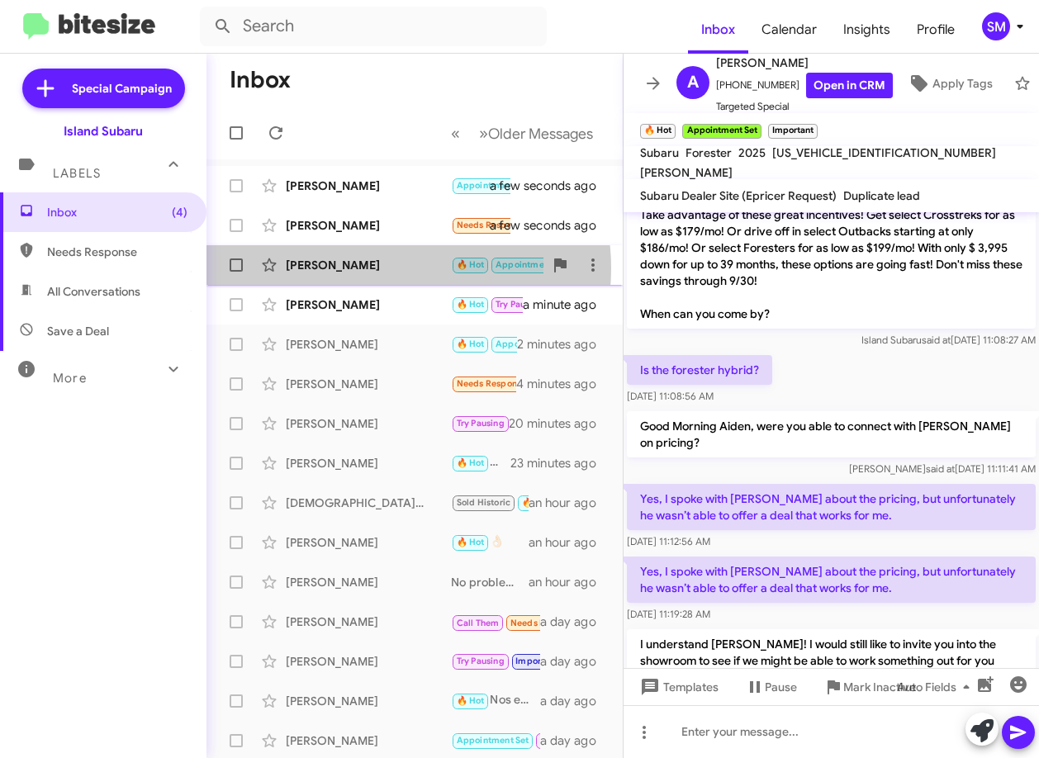
click at [382, 268] on div "[PERSON_NAME]" at bounding box center [368, 265] width 165 height 17
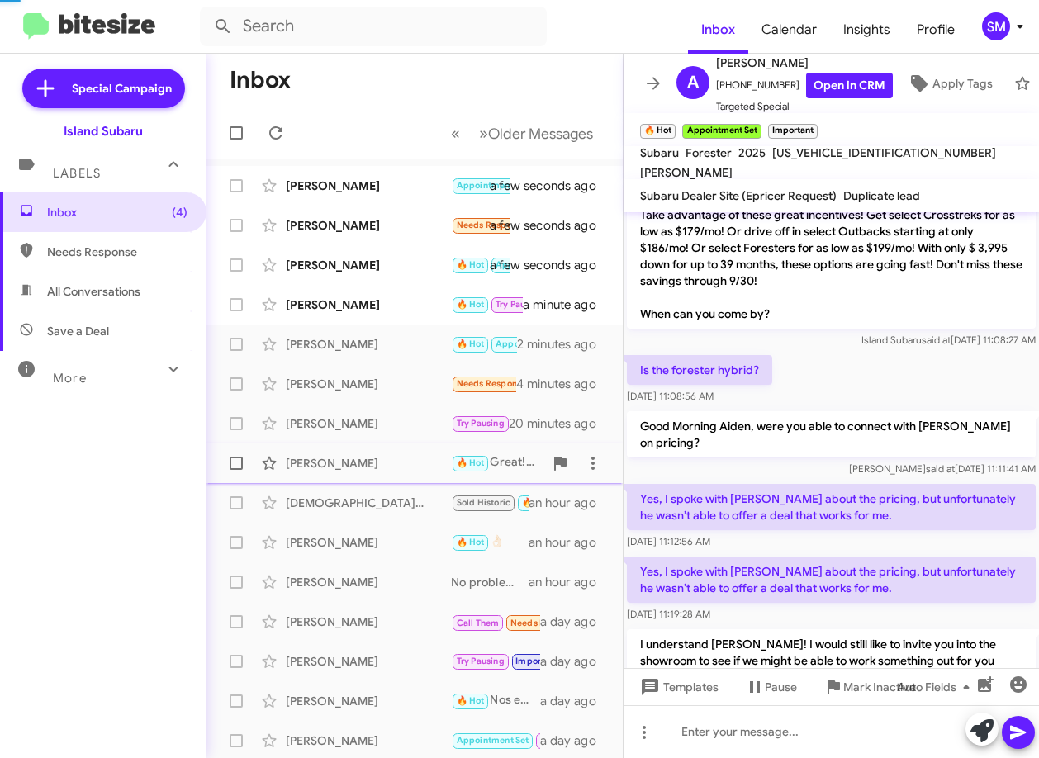
scroll to position [681, 0]
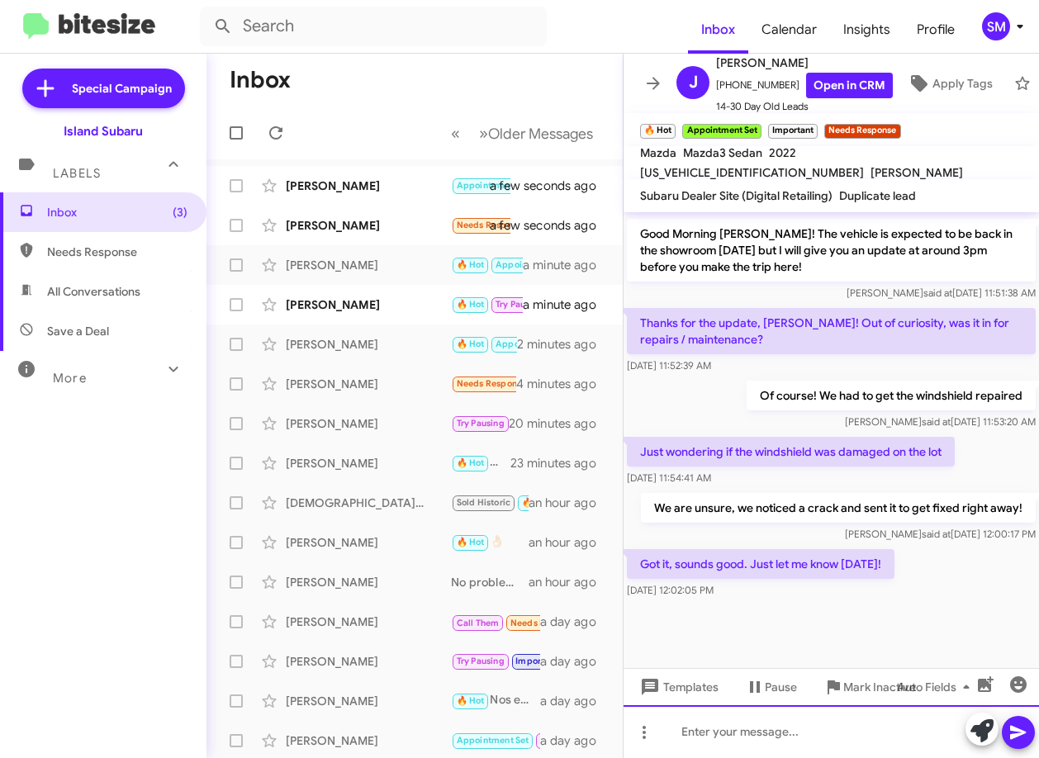
click at [809, 723] on div at bounding box center [832, 731] width 416 height 53
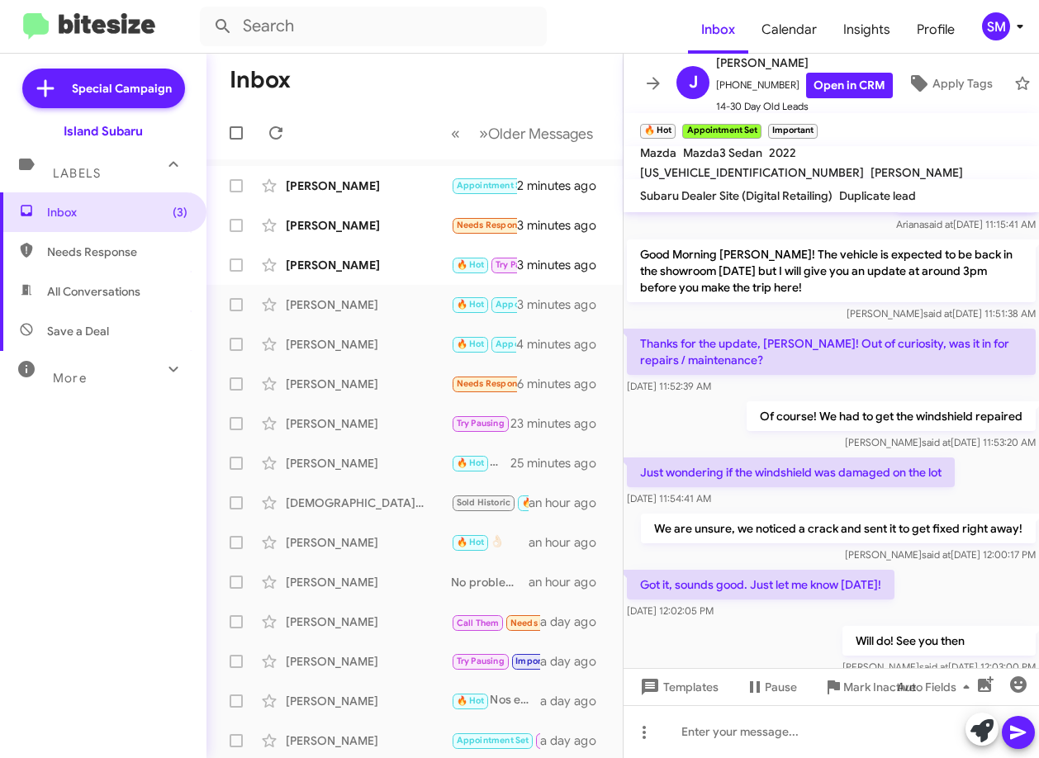
scroll to position [742, 0]
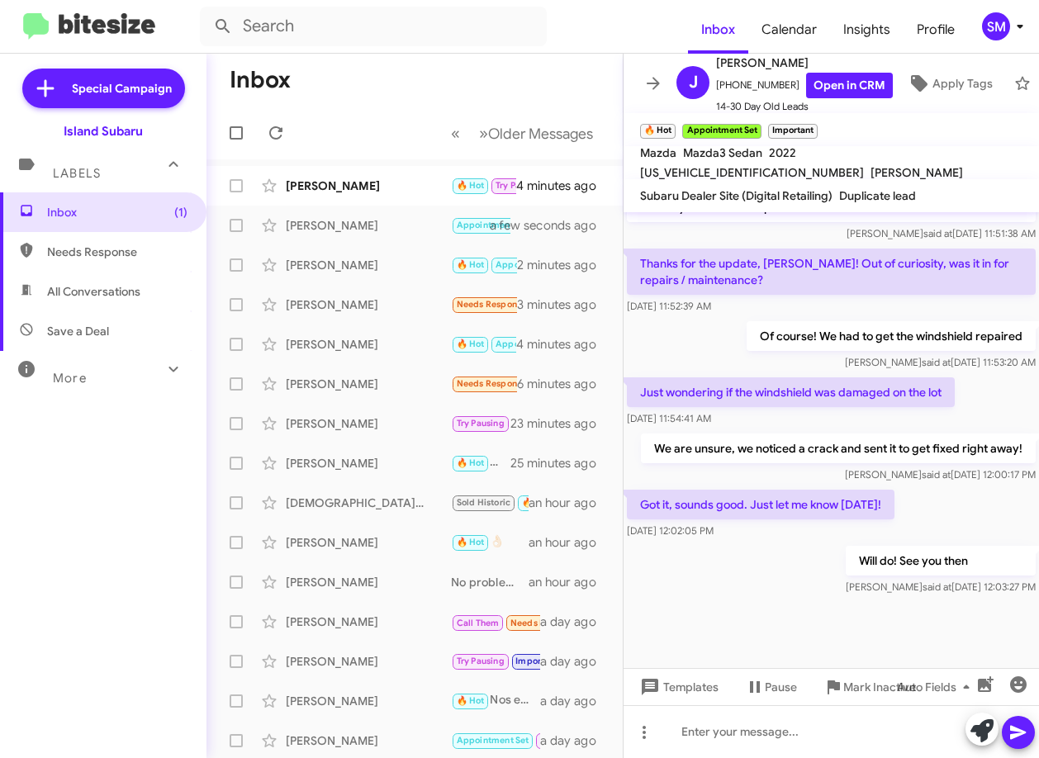
scroll to position [742, 0]
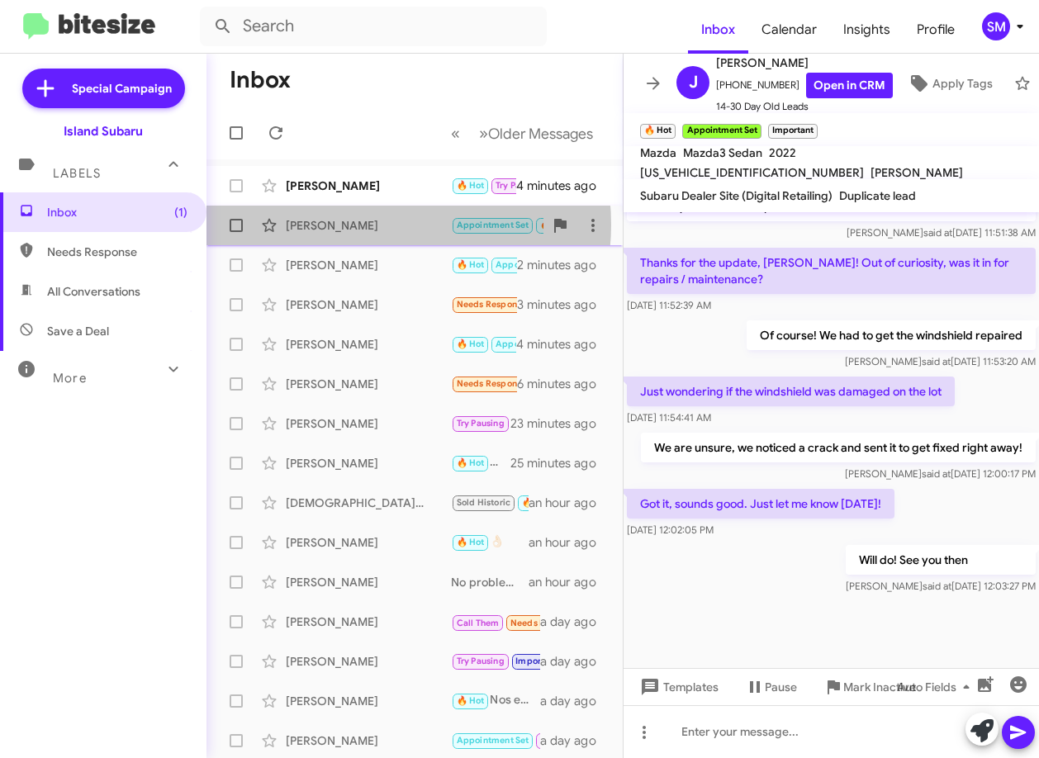
click at [368, 225] on div "[PERSON_NAME]" at bounding box center [368, 225] width 165 height 17
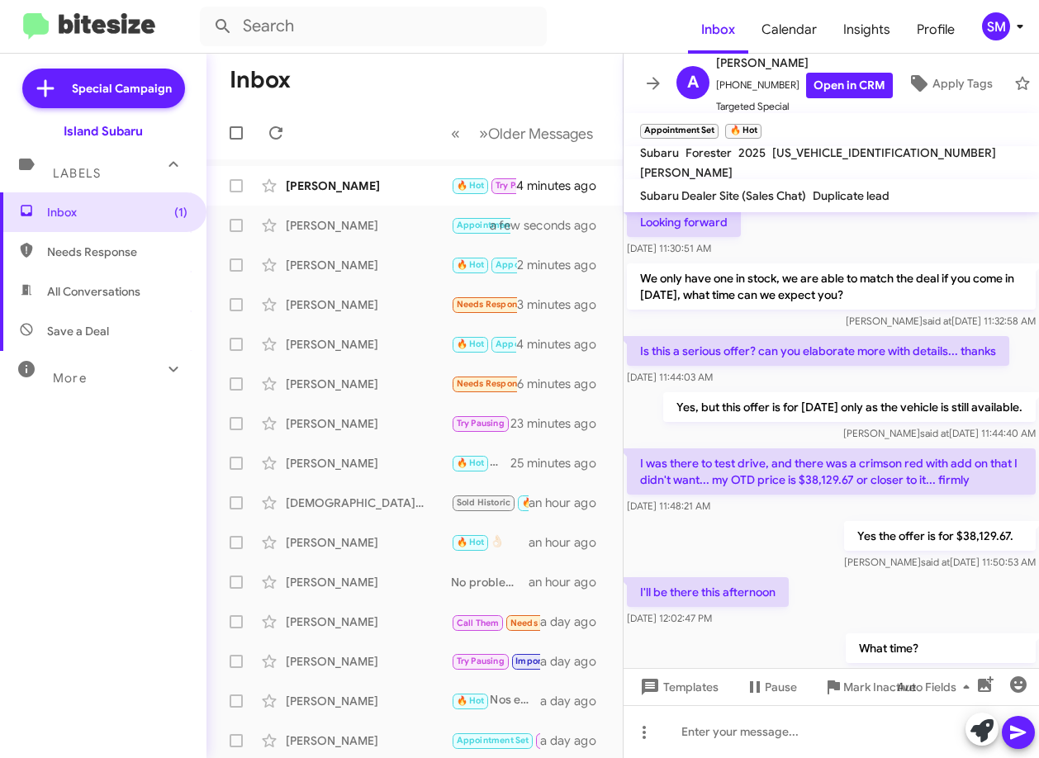
scroll to position [1116, 0]
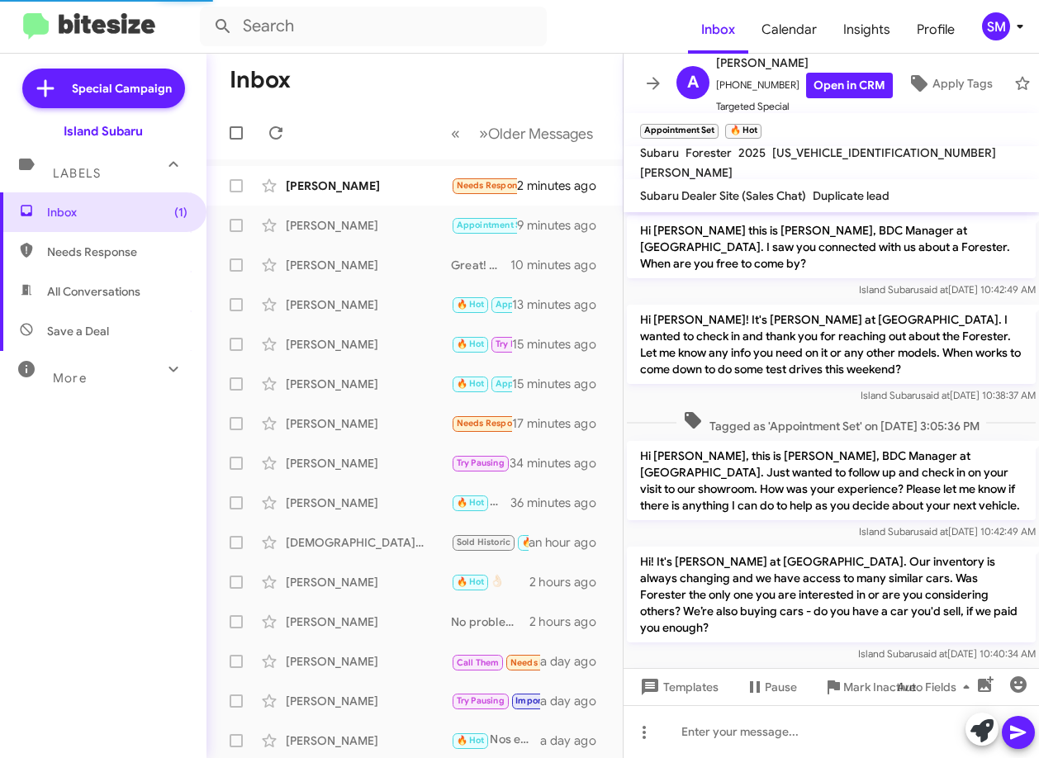
scroll to position [1143, 0]
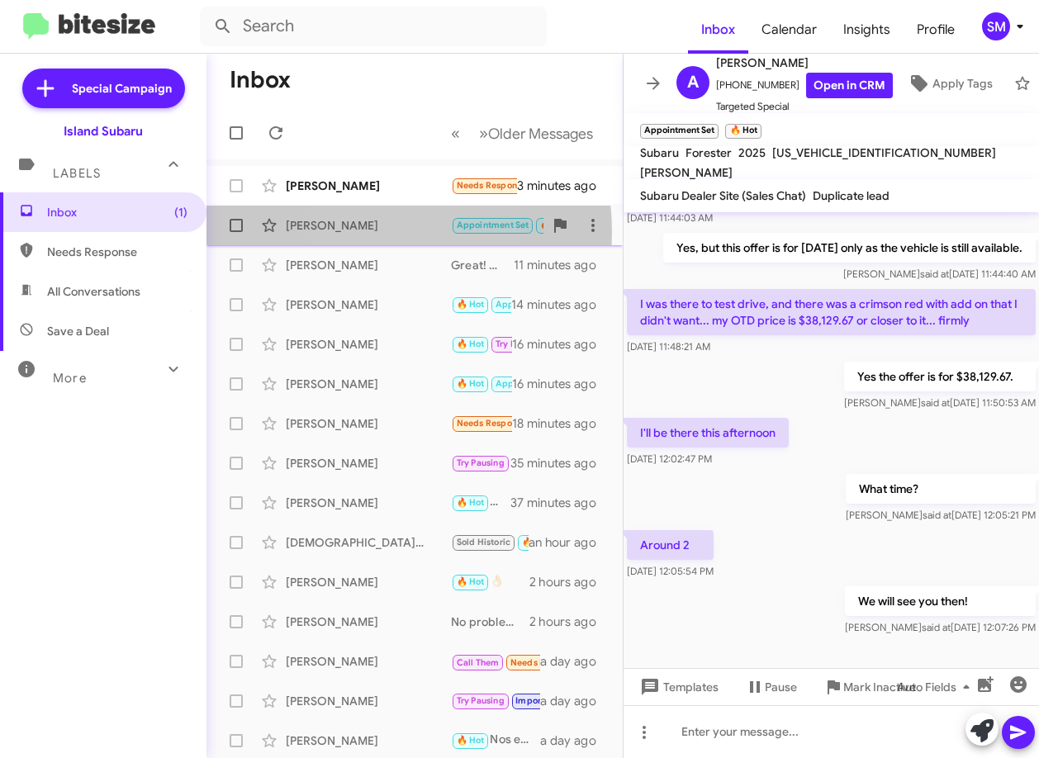
click at [356, 232] on div "[PERSON_NAME]" at bounding box center [368, 225] width 165 height 17
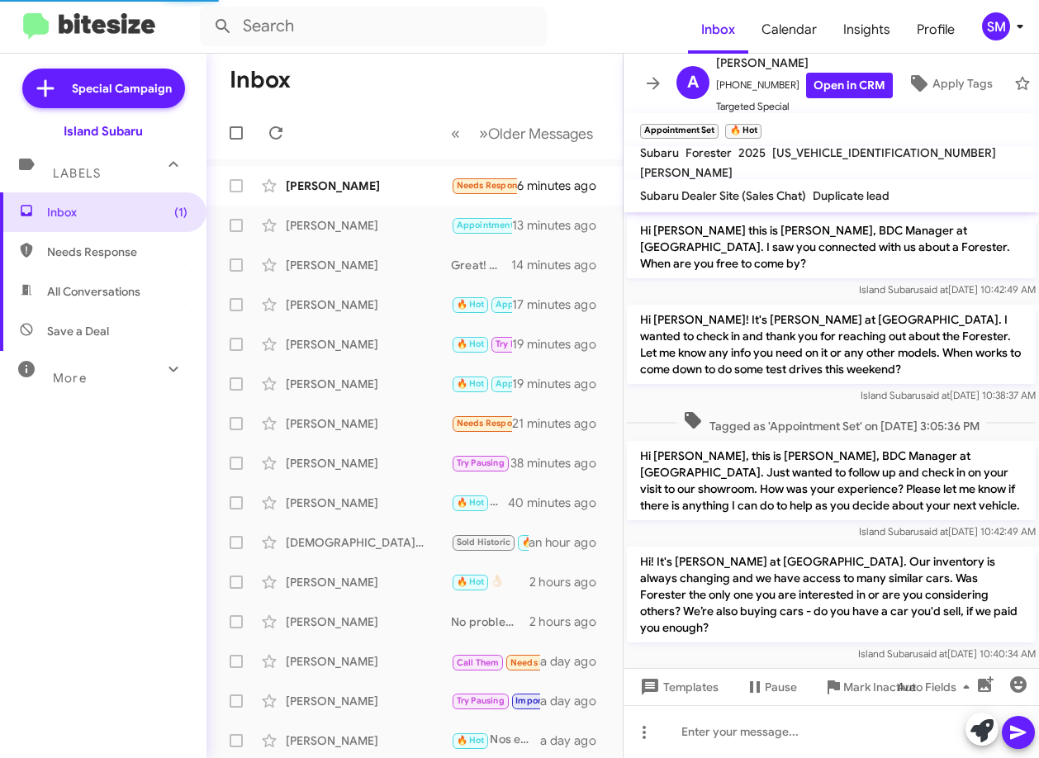
scroll to position [1176, 0]
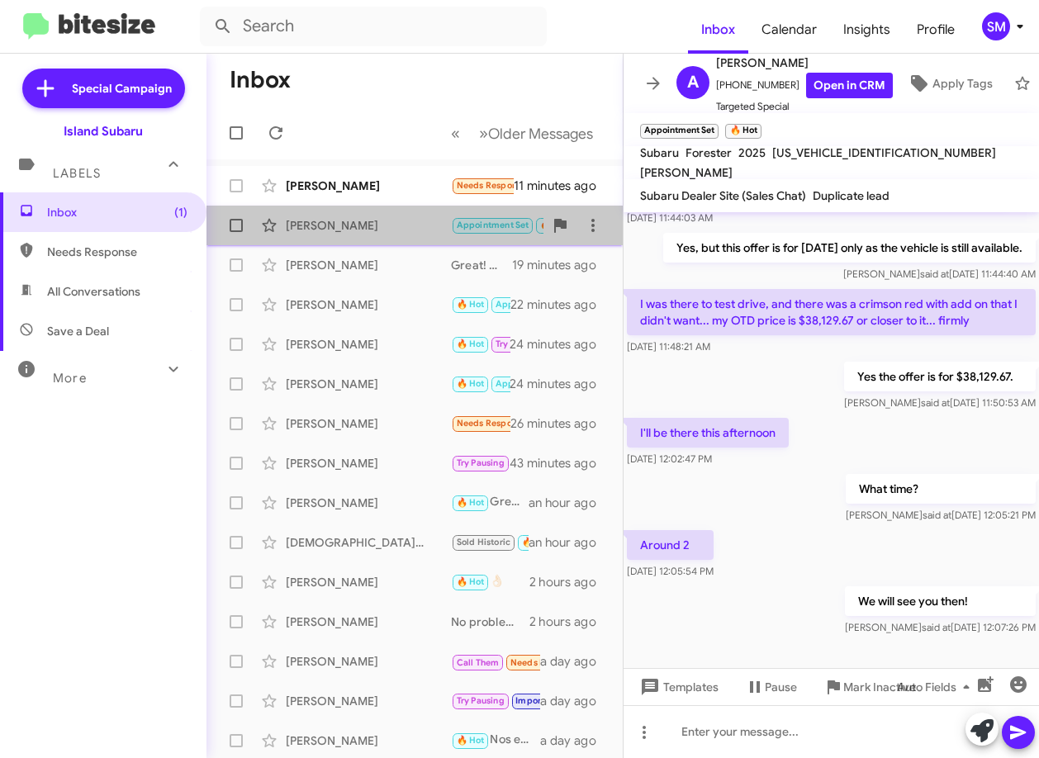
click at [428, 237] on div "Amador Rivera Appointment Set 🔥 Hot We will see you then! 18 minutes ago" at bounding box center [415, 225] width 390 height 33
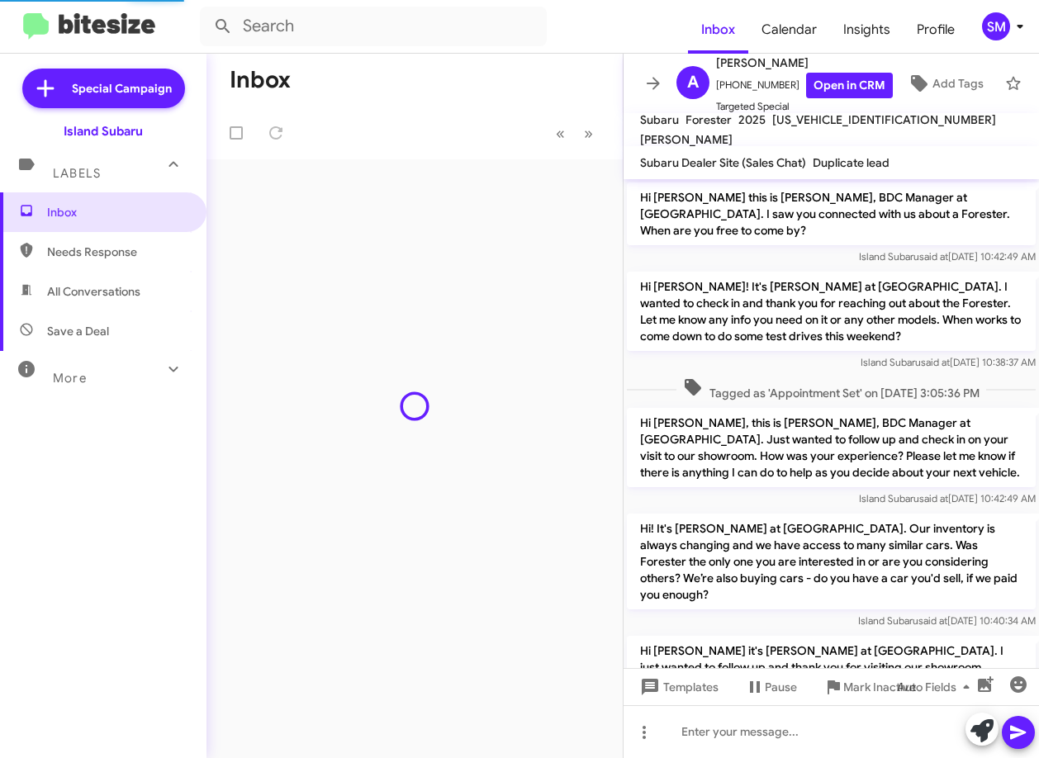
scroll to position [1143, 0]
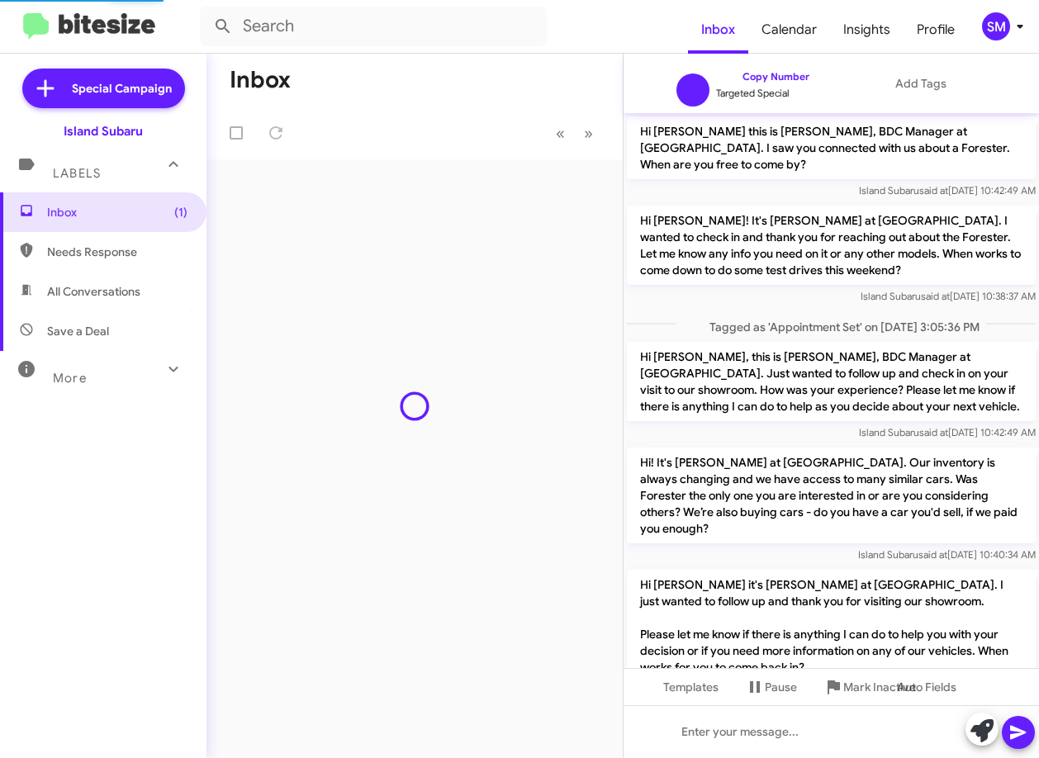
scroll to position [1077, 0]
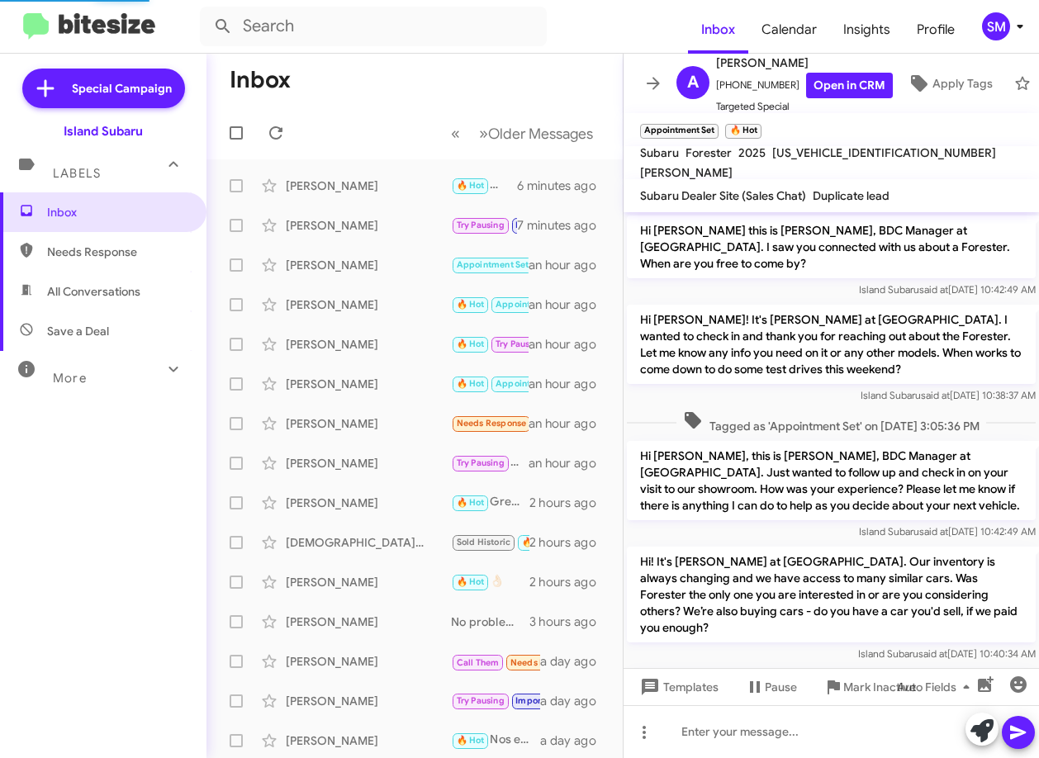
scroll to position [1143, 0]
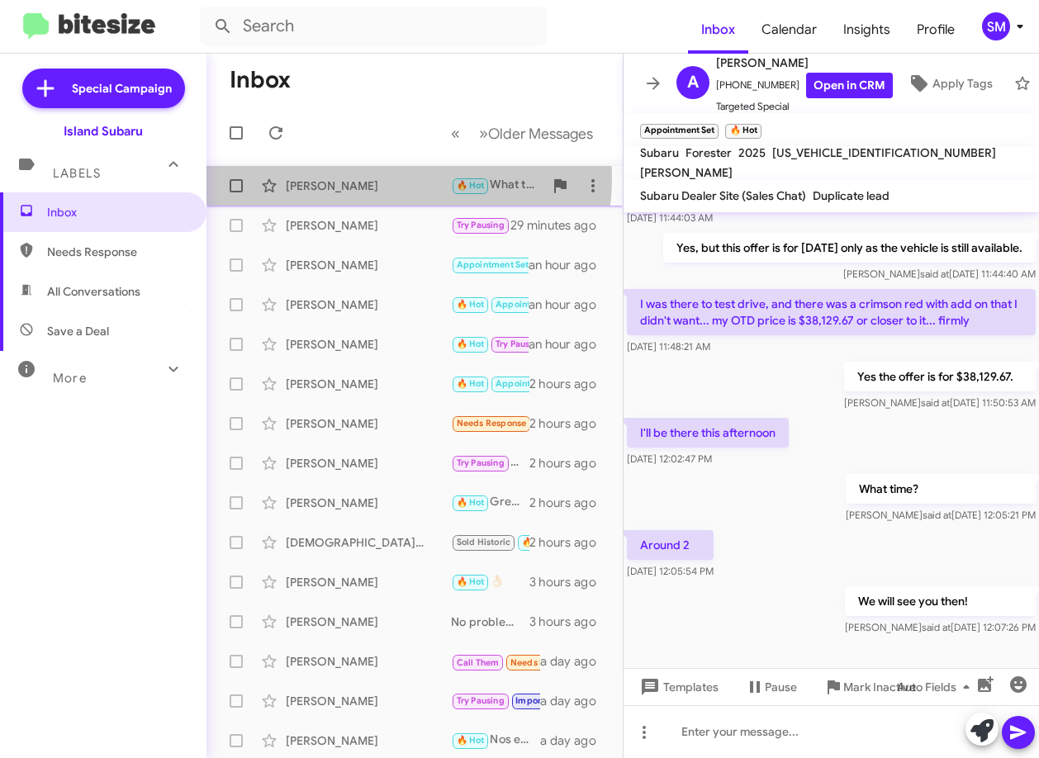
click at [386, 178] on div "[PERSON_NAME]" at bounding box center [368, 186] width 165 height 17
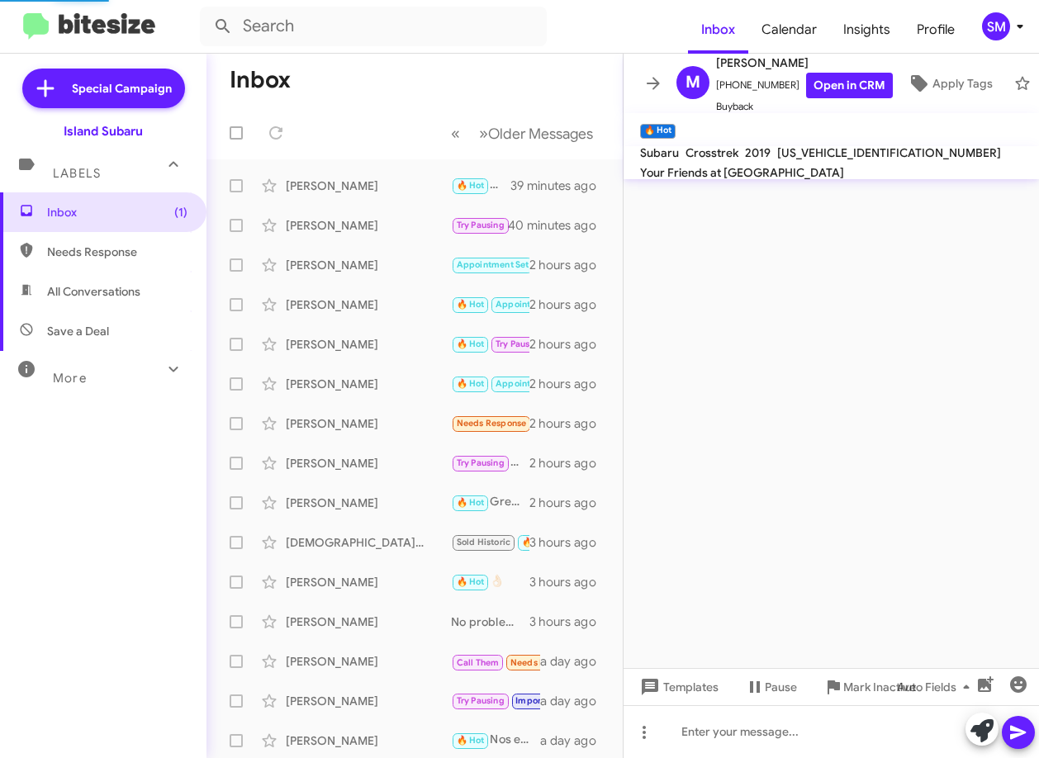
scroll to position [961, 0]
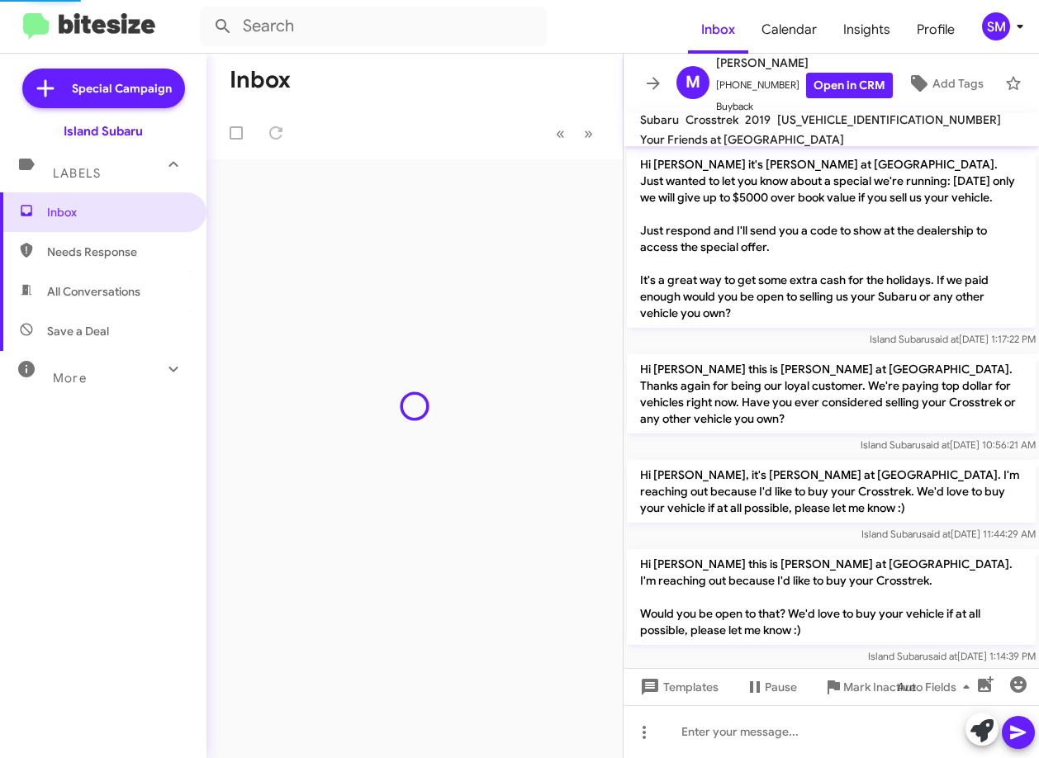
scroll to position [928, 0]
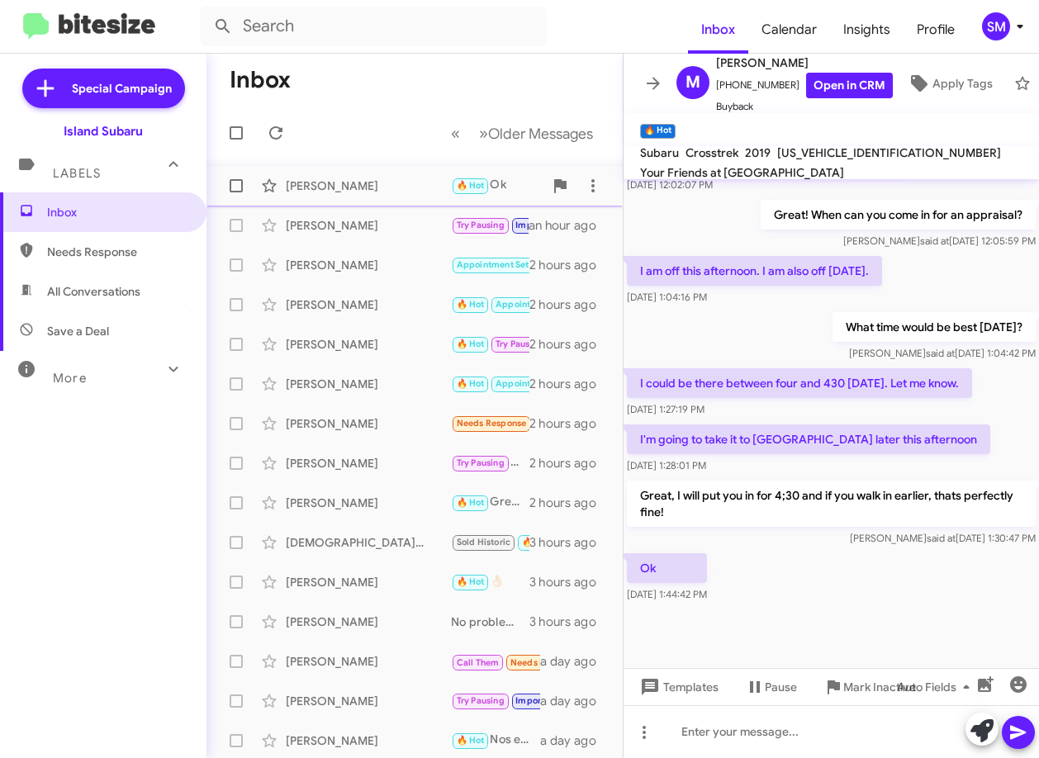
click at [340, 193] on div "[PERSON_NAME]" at bounding box center [368, 186] width 165 height 17
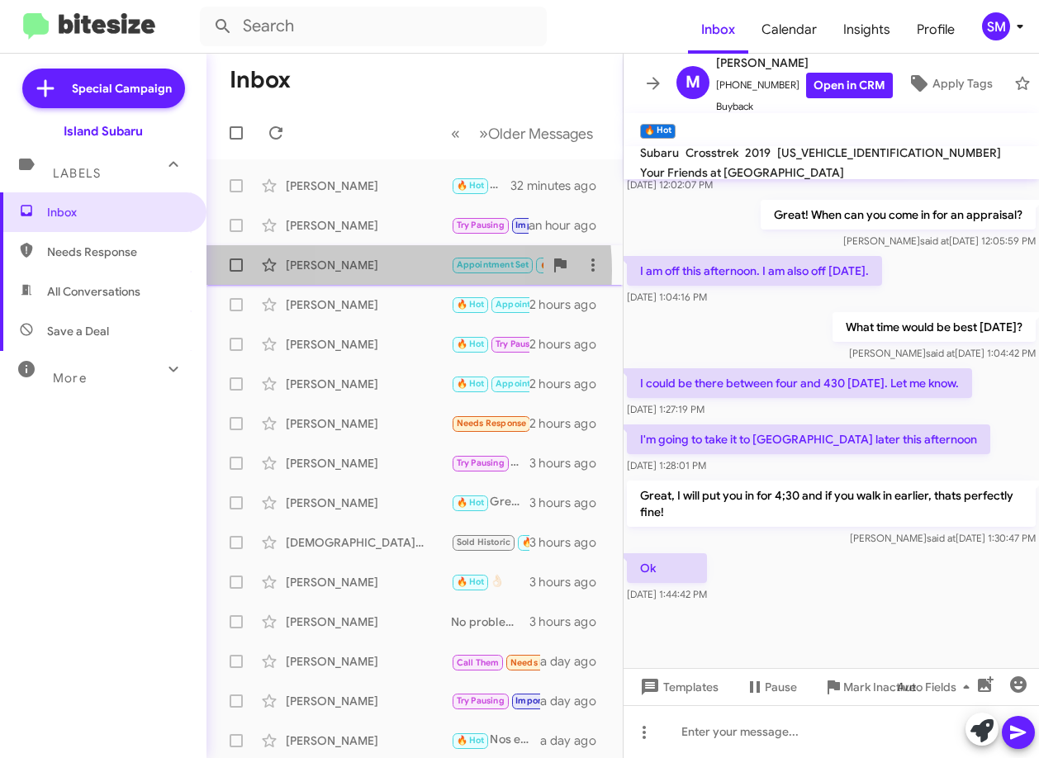
click at [359, 271] on div "[PERSON_NAME]" at bounding box center [368, 265] width 165 height 17
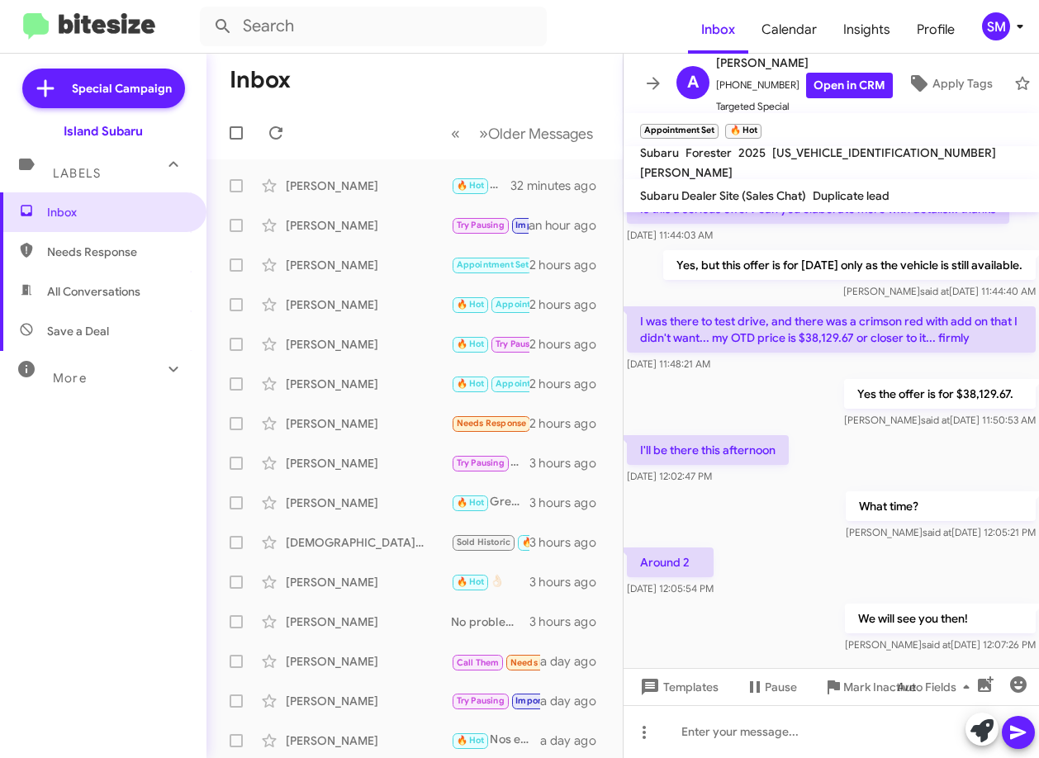
scroll to position [1176, 0]
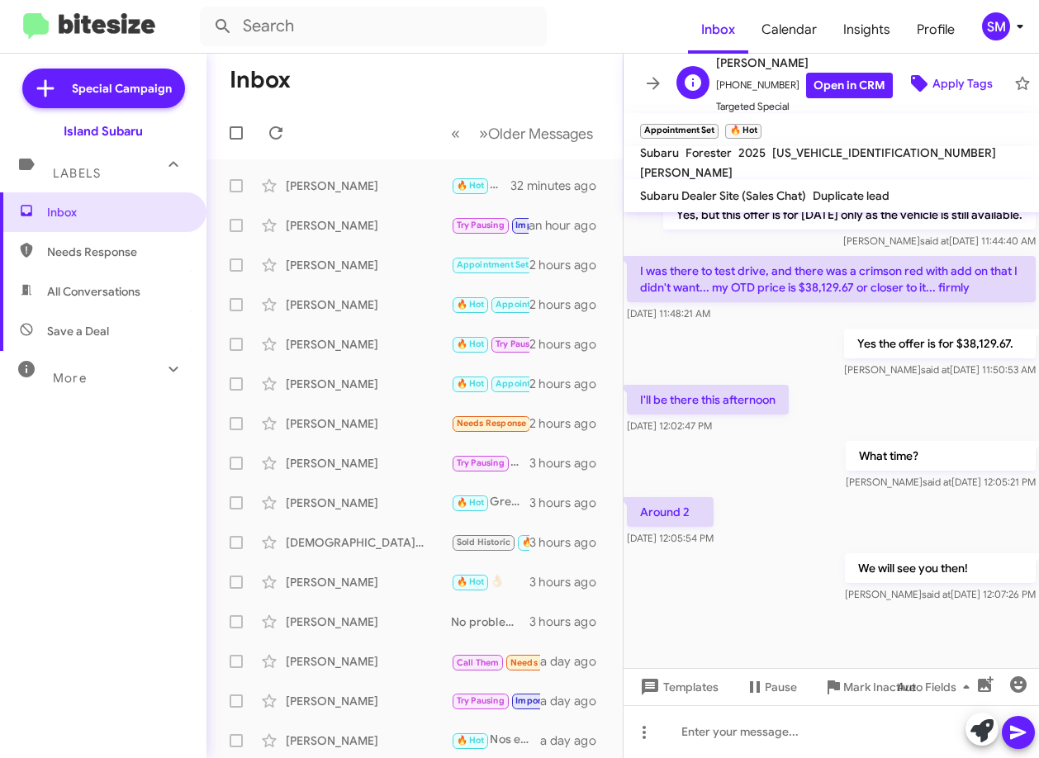
click at [943, 69] on span "Apply Tags" at bounding box center [963, 84] width 60 height 30
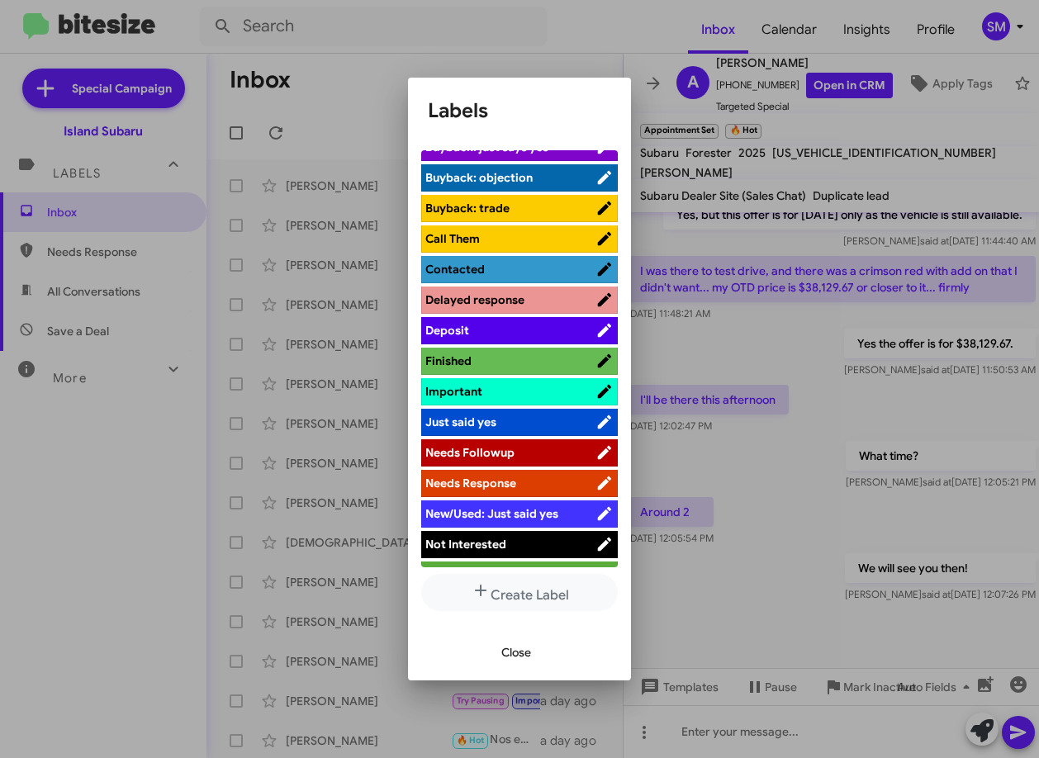
scroll to position [179, 0]
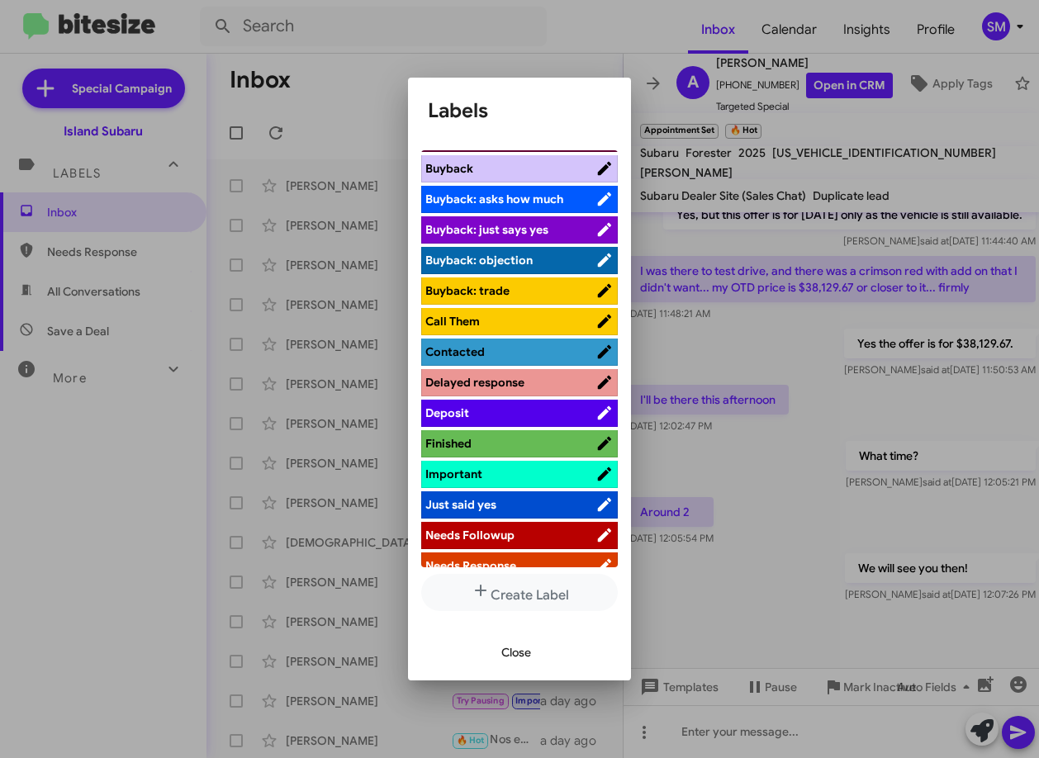
click at [482, 416] on span "Deposit" at bounding box center [510, 413] width 170 height 17
click at [520, 661] on span "Close" at bounding box center [516, 653] width 30 height 30
